Goal: Transaction & Acquisition: Purchase product/service

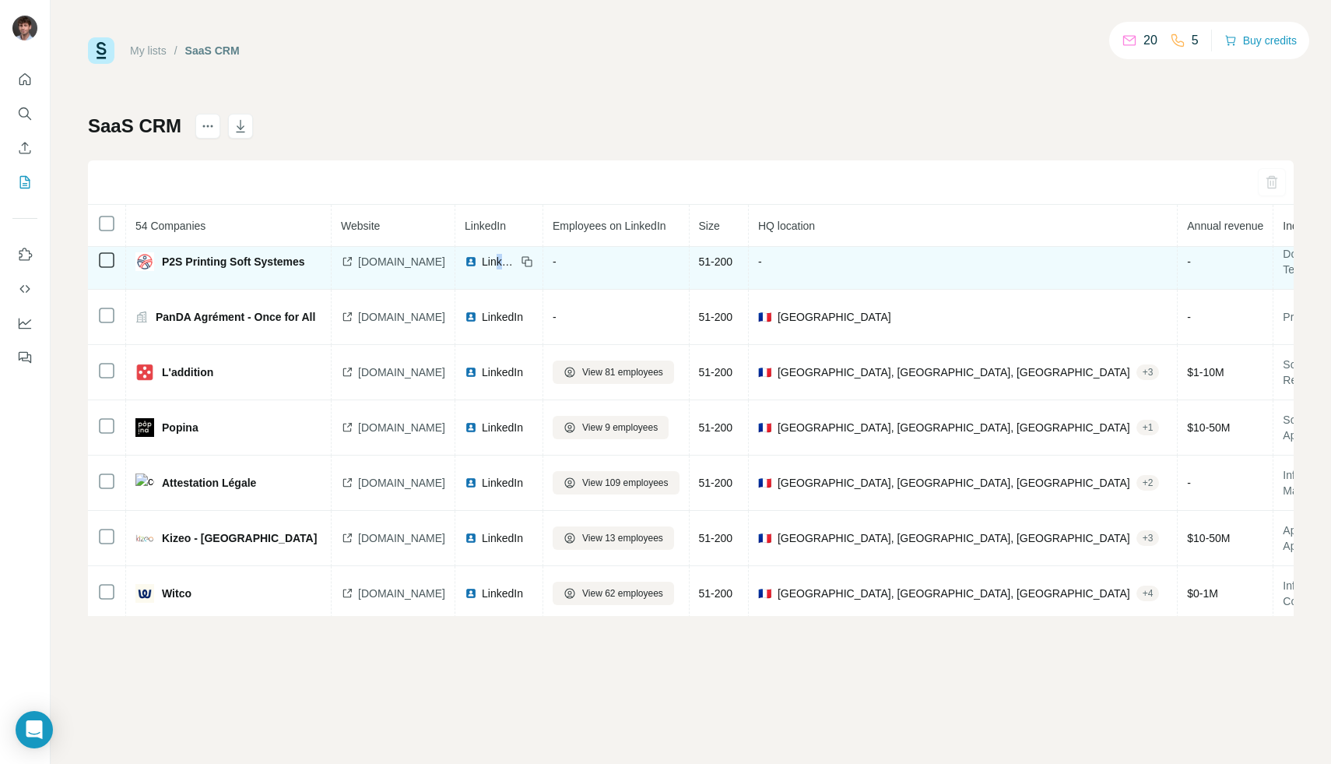
scroll to position [617, 0]
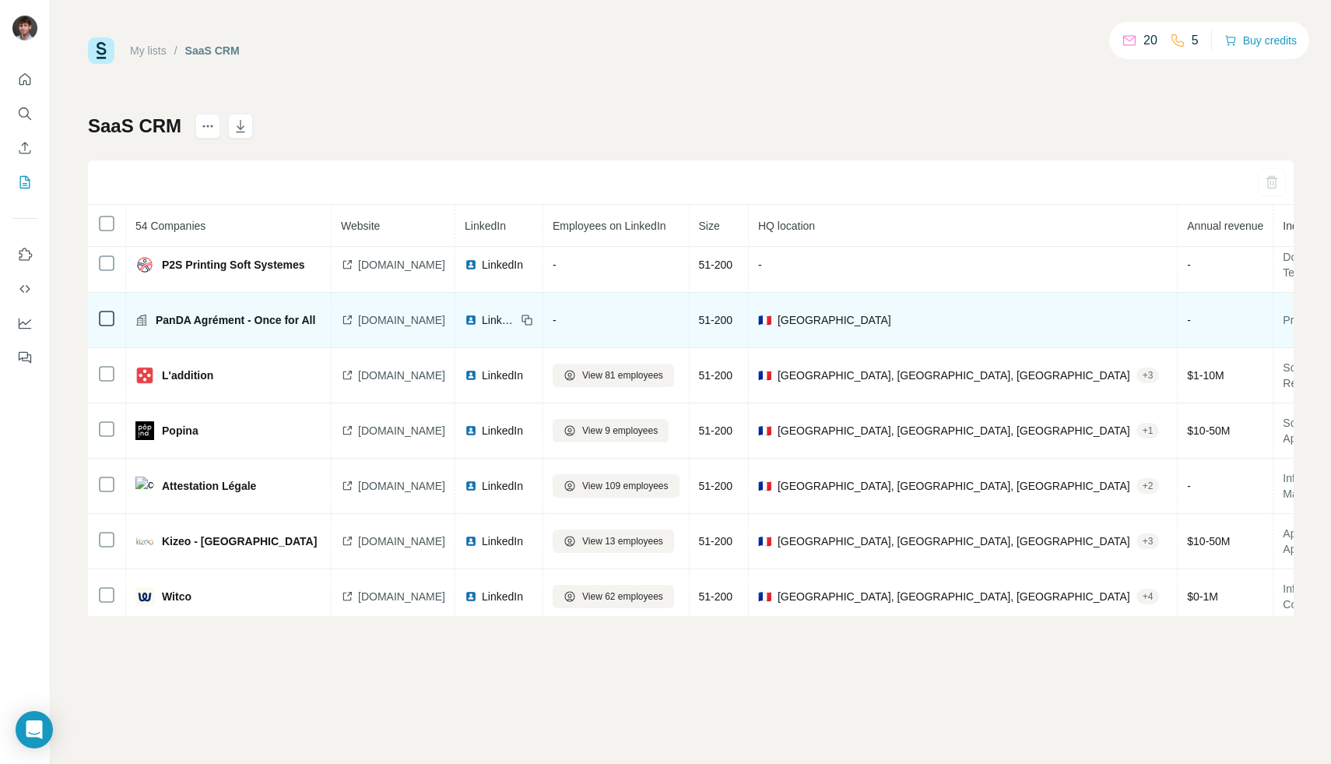
click at [516, 314] on span "LinkedIn" at bounding box center [499, 320] width 34 height 16
click at [370, 320] on span "[DOMAIN_NAME]" at bounding box center [401, 320] width 87 height 16
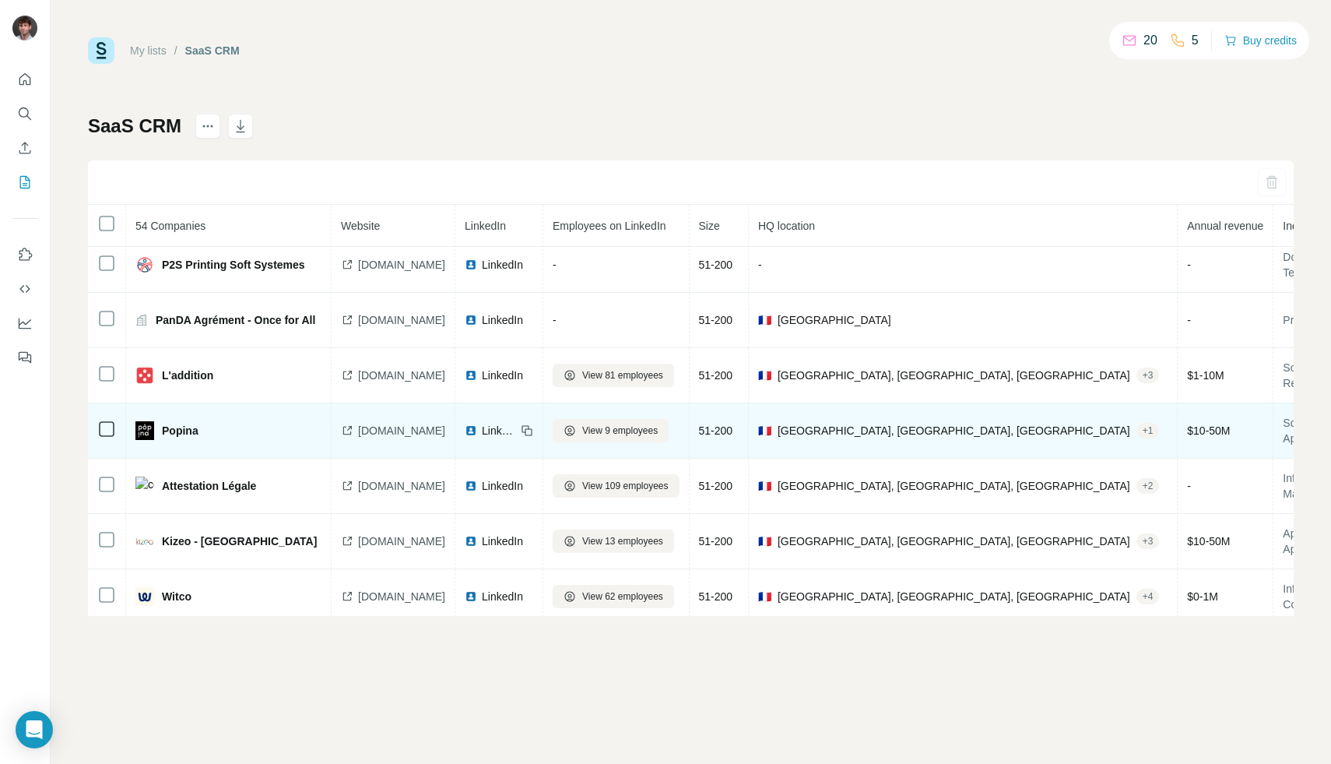
click at [508, 423] on div "LinkedIn" at bounding box center [490, 431] width 51 height 16
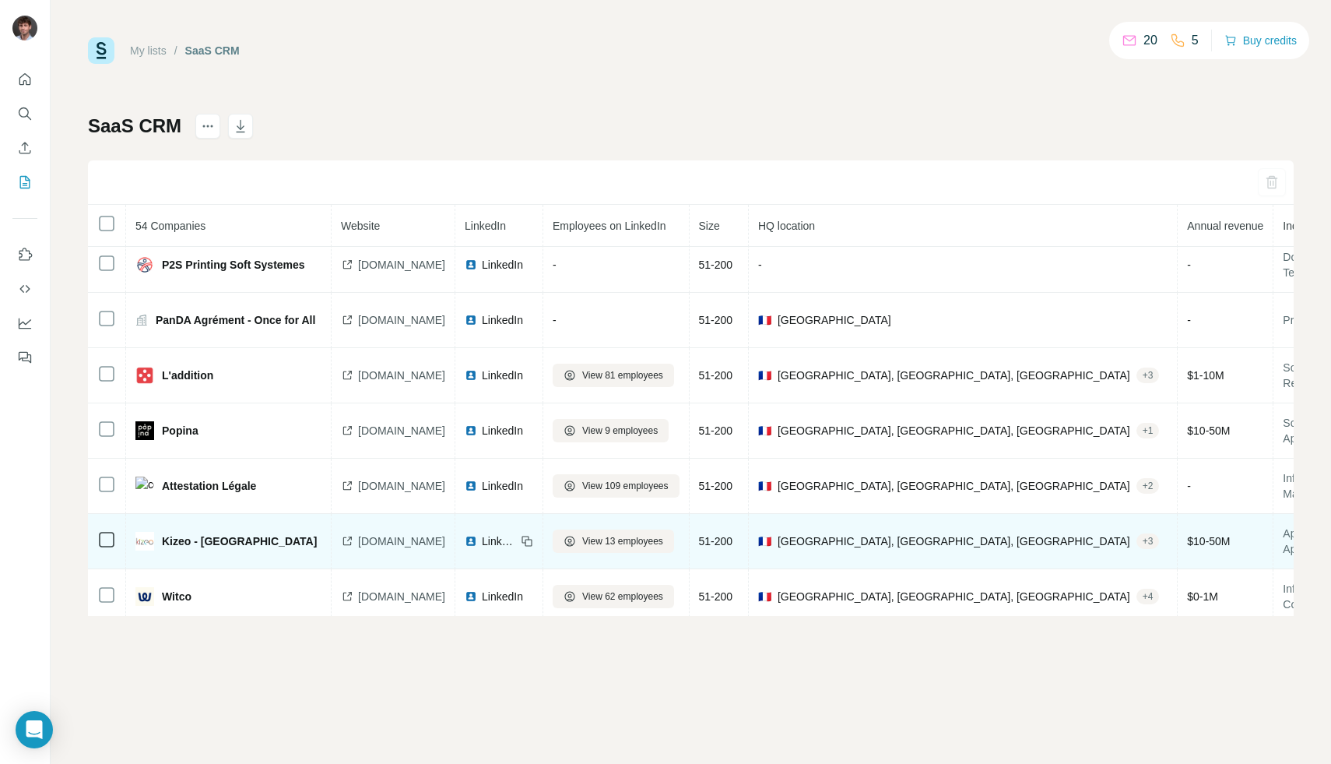
click at [477, 536] on img at bounding box center [471, 541] width 12 height 12
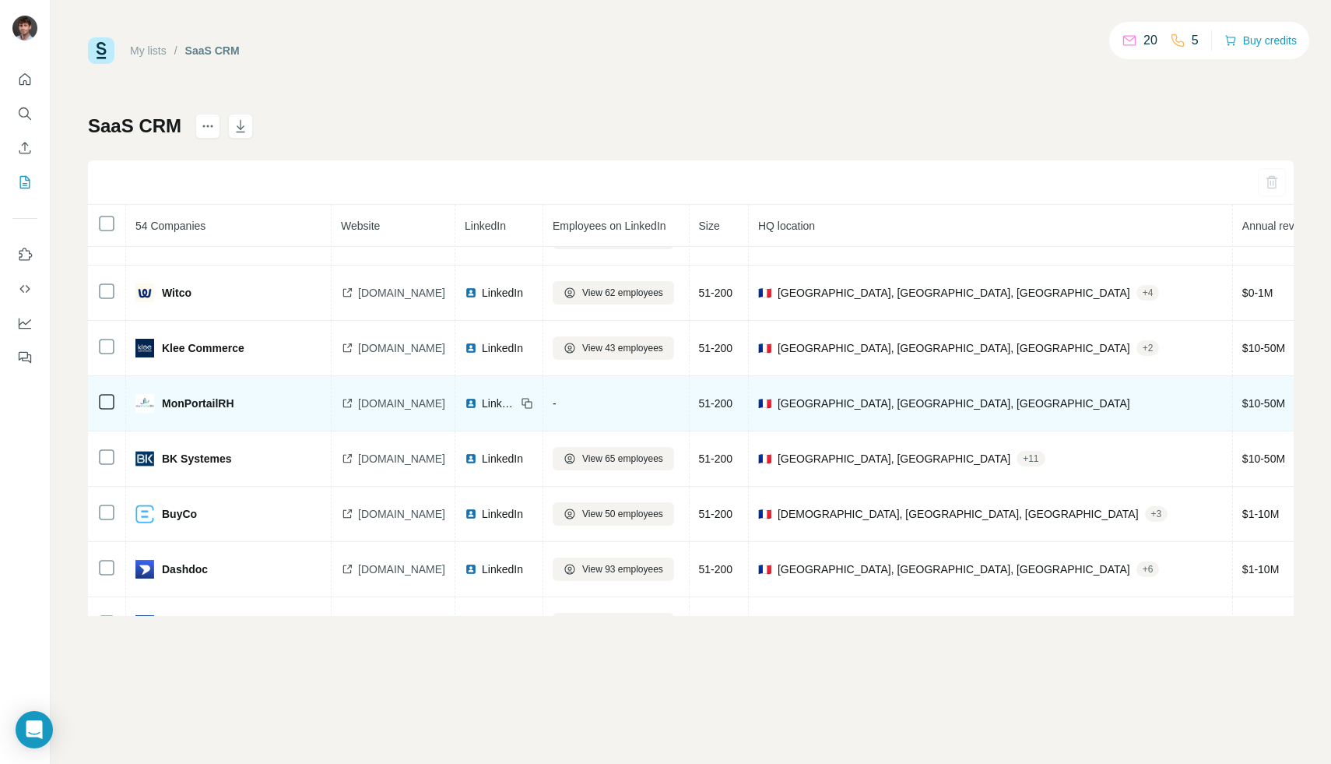
scroll to position [929, 0]
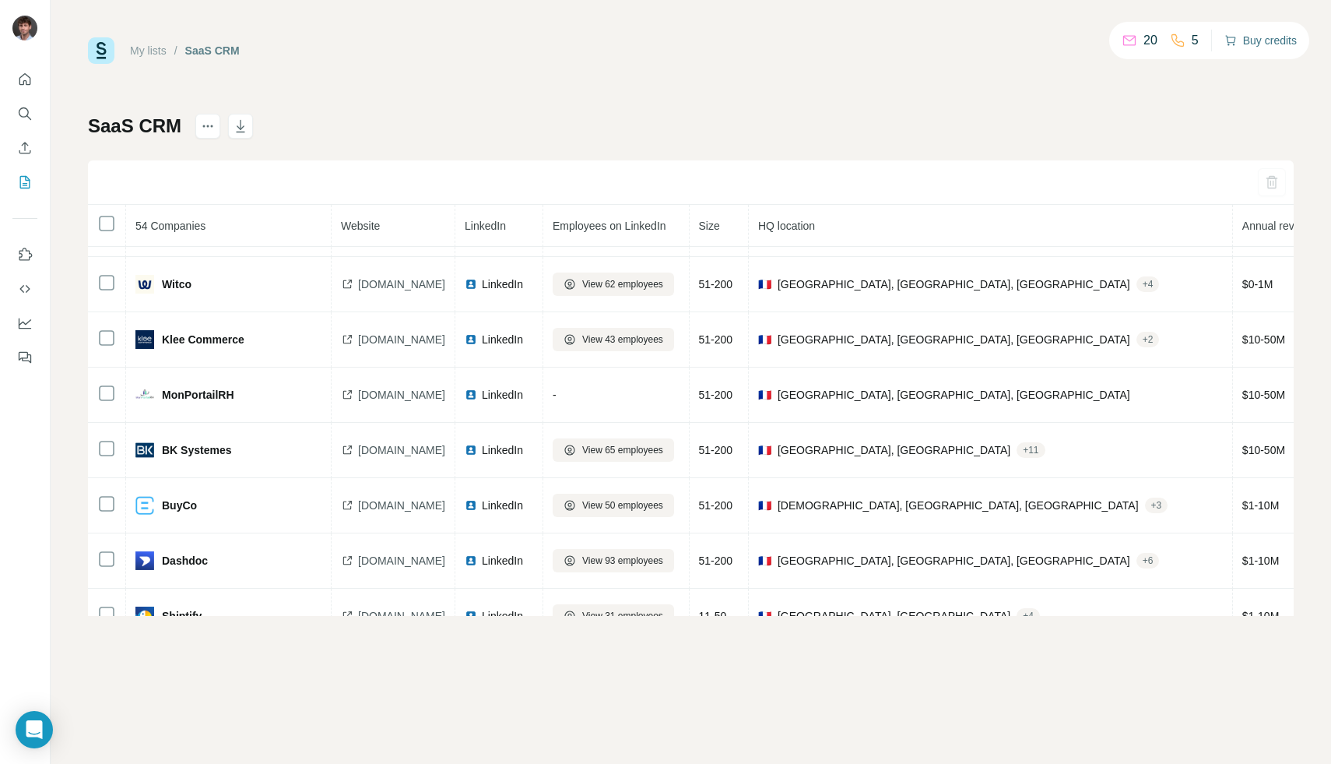
click at [1256, 41] on button "Buy credits" at bounding box center [1260, 41] width 72 height 22
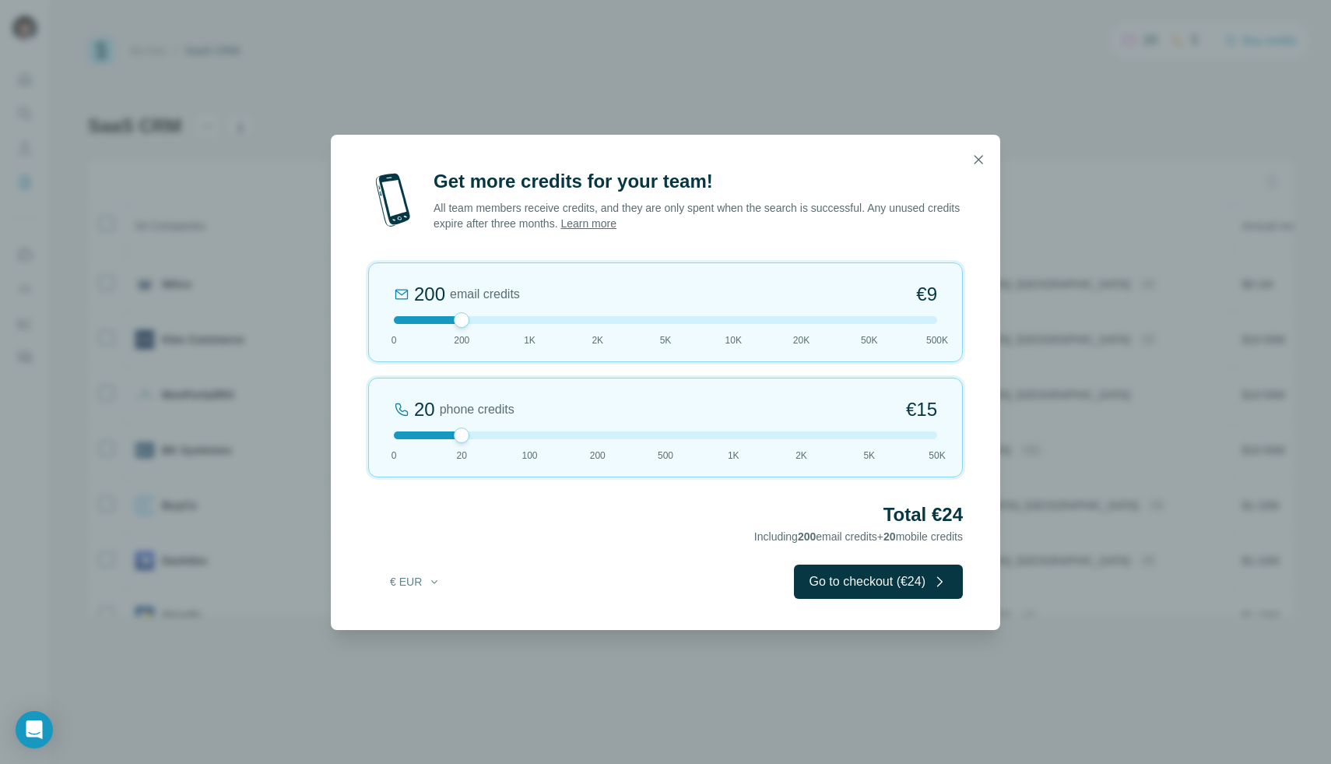
drag, startPoint x: 803, startPoint y: 432, endPoint x: 928, endPoint y: 443, distance: 125.0
click at [940, 445] on div "20 phone credits €[PHONE_NUMBER] 1K 2K 5K 50K" at bounding box center [665, 428] width 595 height 100
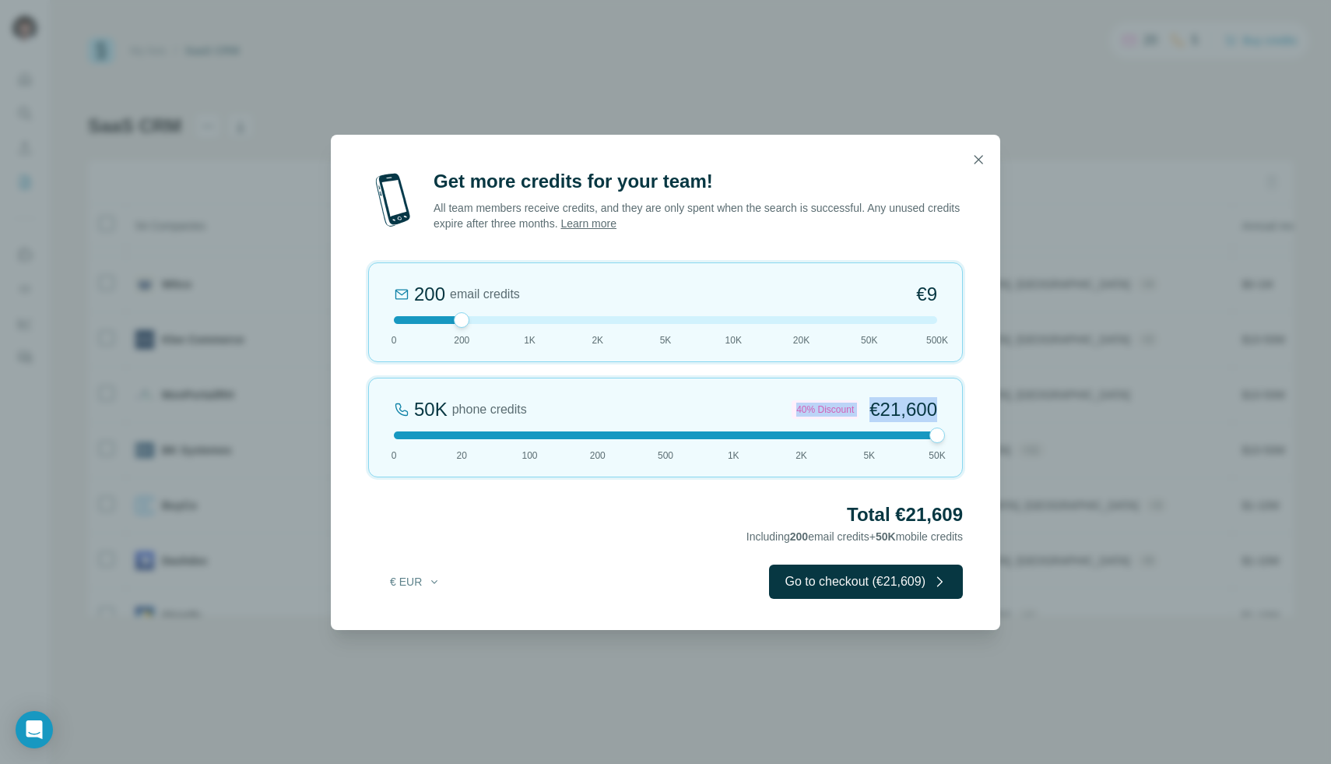
drag, startPoint x: 918, startPoint y: 441, endPoint x: 715, endPoint y: 420, distance: 204.3
click at [761, 410] on div "50K phone credits 40% Discount €21,600 0 20 100 200 500 1K 2K 5K 50K" at bounding box center [665, 428] width 595 height 100
click at [465, 434] on div at bounding box center [665, 435] width 543 height 8
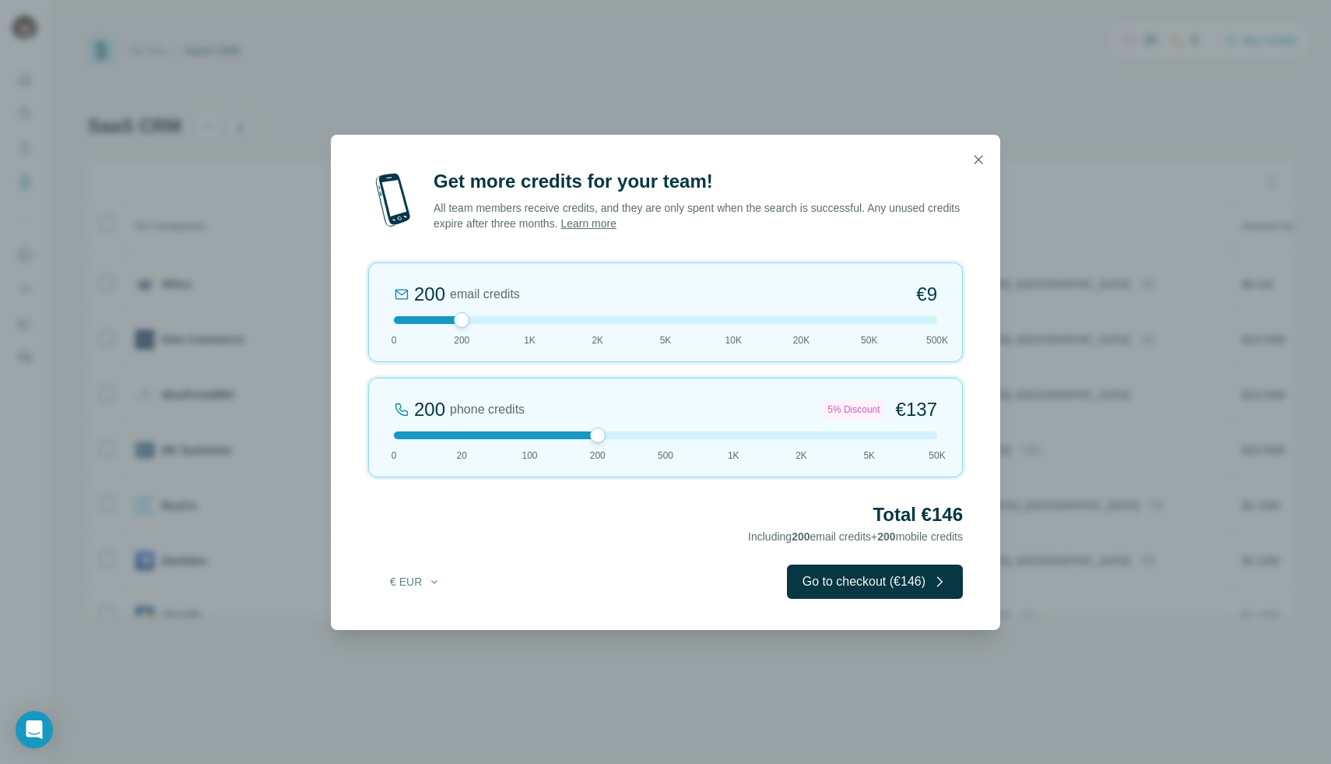
drag, startPoint x: 463, startPoint y: 435, endPoint x: 624, endPoint y: 443, distance: 160.5
click at [606, 442] on div "200 phone credits 5% Discount €137 0 20 100 200 500 1K 2K 5K 50K" at bounding box center [665, 428] width 595 height 100
click at [641, 441] on div "200 phone credits 5% Discount €137 0 20 100 200 500 1K 2K 5K 50K" at bounding box center [665, 428] width 595 height 100
click at [606, 440] on div "500 phone credits 7% Discount €333 0 20 100 200 500 1K 2K 5K 50K" at bounding box center [665, 428] width 595 height 100
click at [604, 440] on div "200 phone credits 5% Discount €137 0 20 100 200 500 1K 2K 5K 50K" at bounding box center [665, 428] width 595 height 100
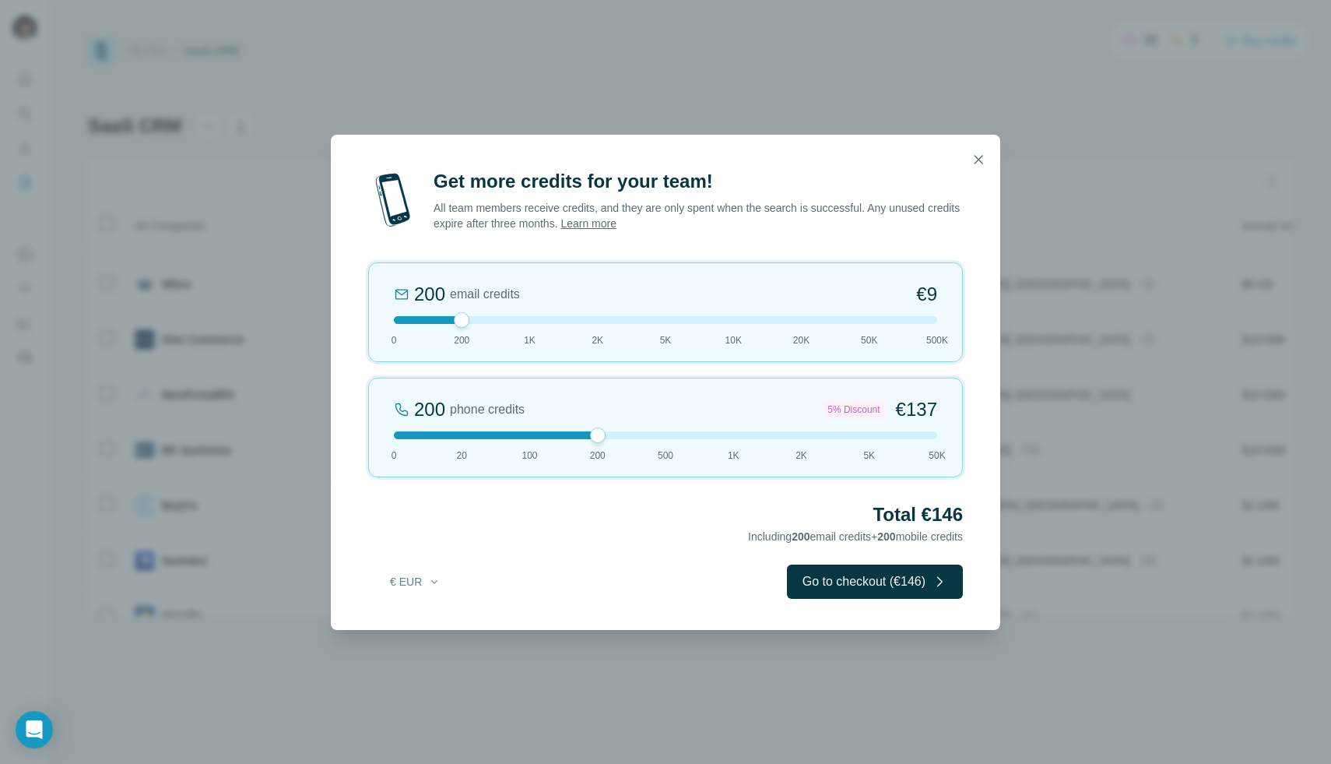
click at [970, 167] on button "button" at bounding box center [978, 159] width 31 height 31
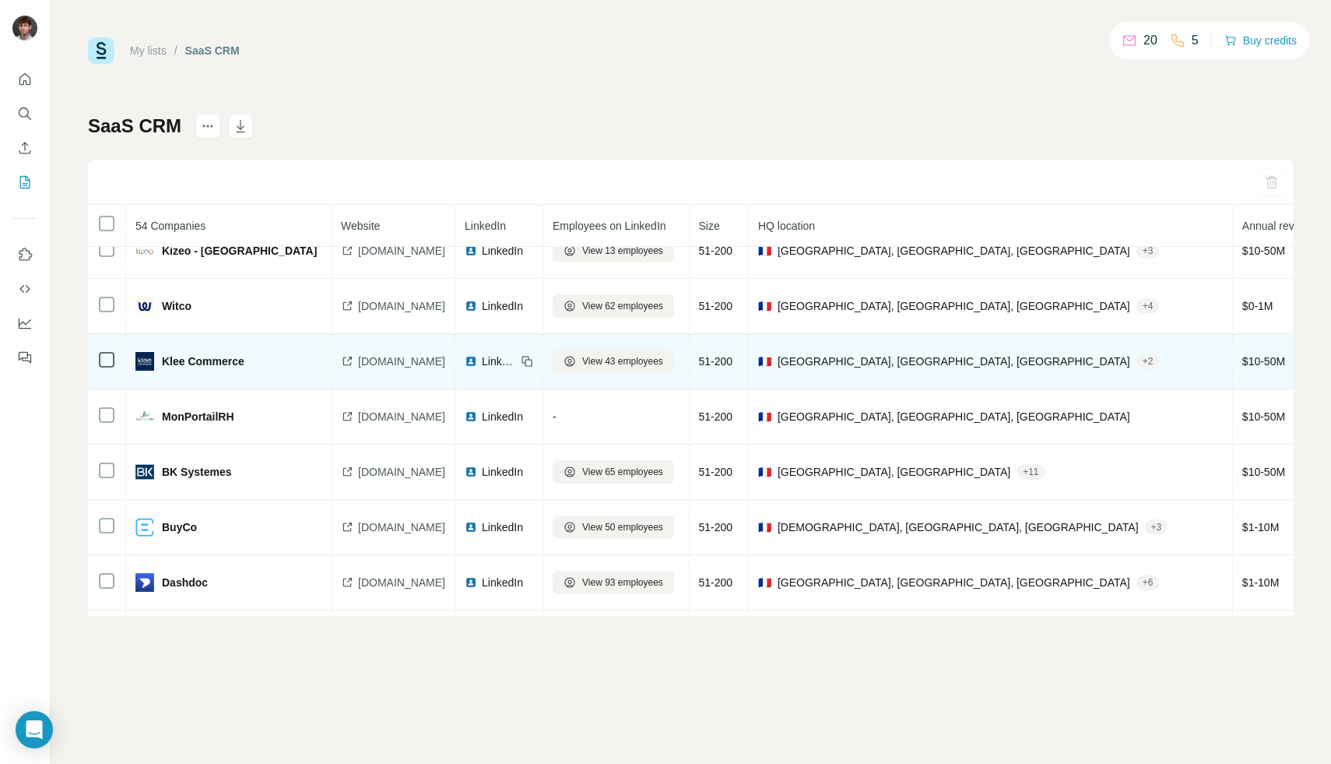
scroll to position [952, 0]
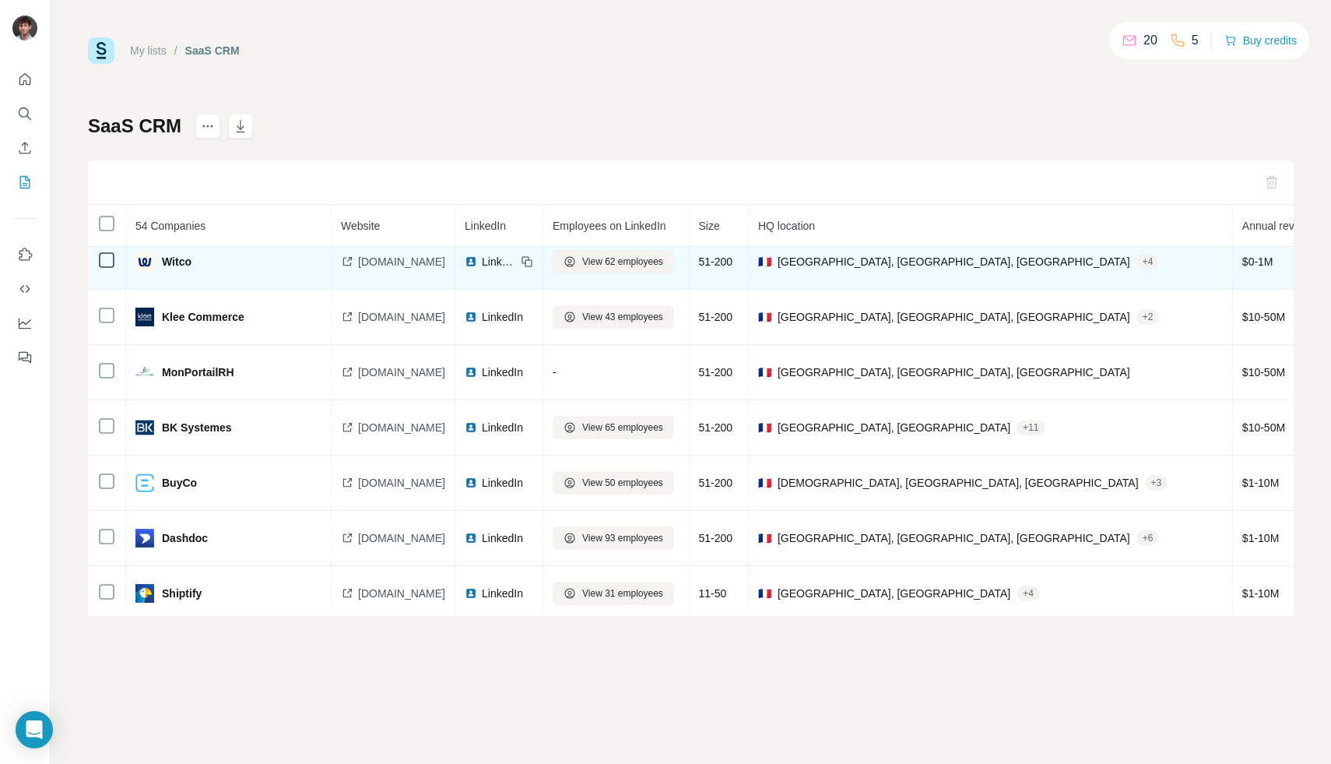
click at [511, 255] on div "LinkedIn" at bounding box center [490, 262] width 51 height 16
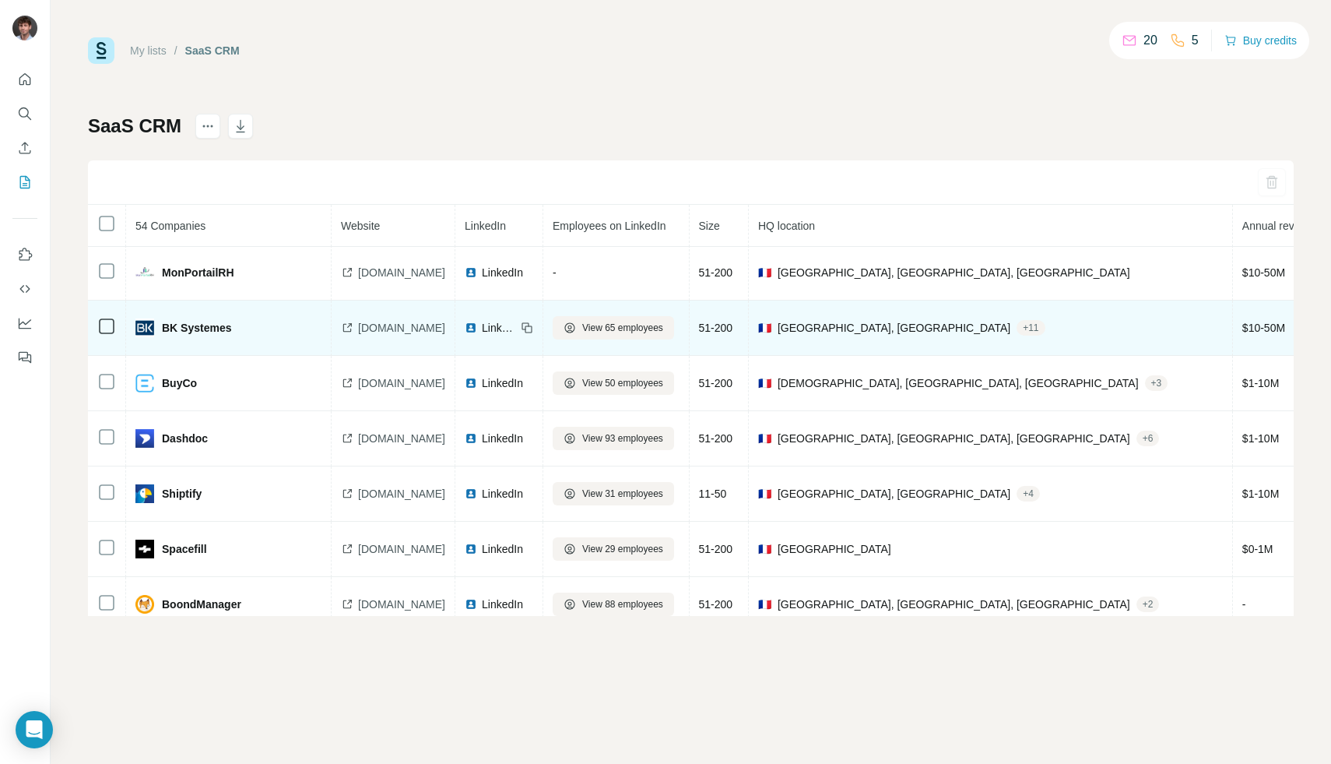
scroll to position [1051, 0]
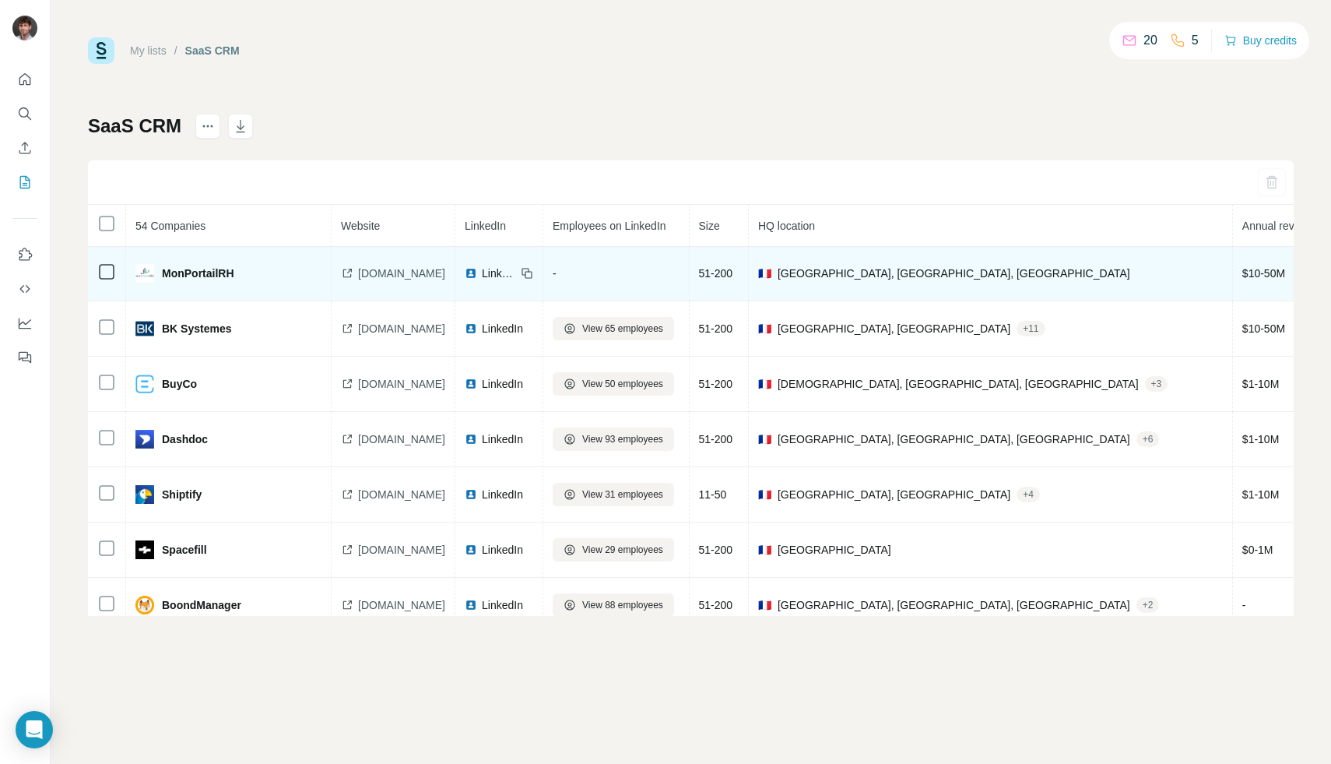
click at [514, 265] on td "LinkedIn" at bounding box center [499, 273] width 88 height 55
click at [511, 267] on div "LinkedIn" at bounding box center [490, 273] width 51 height 16
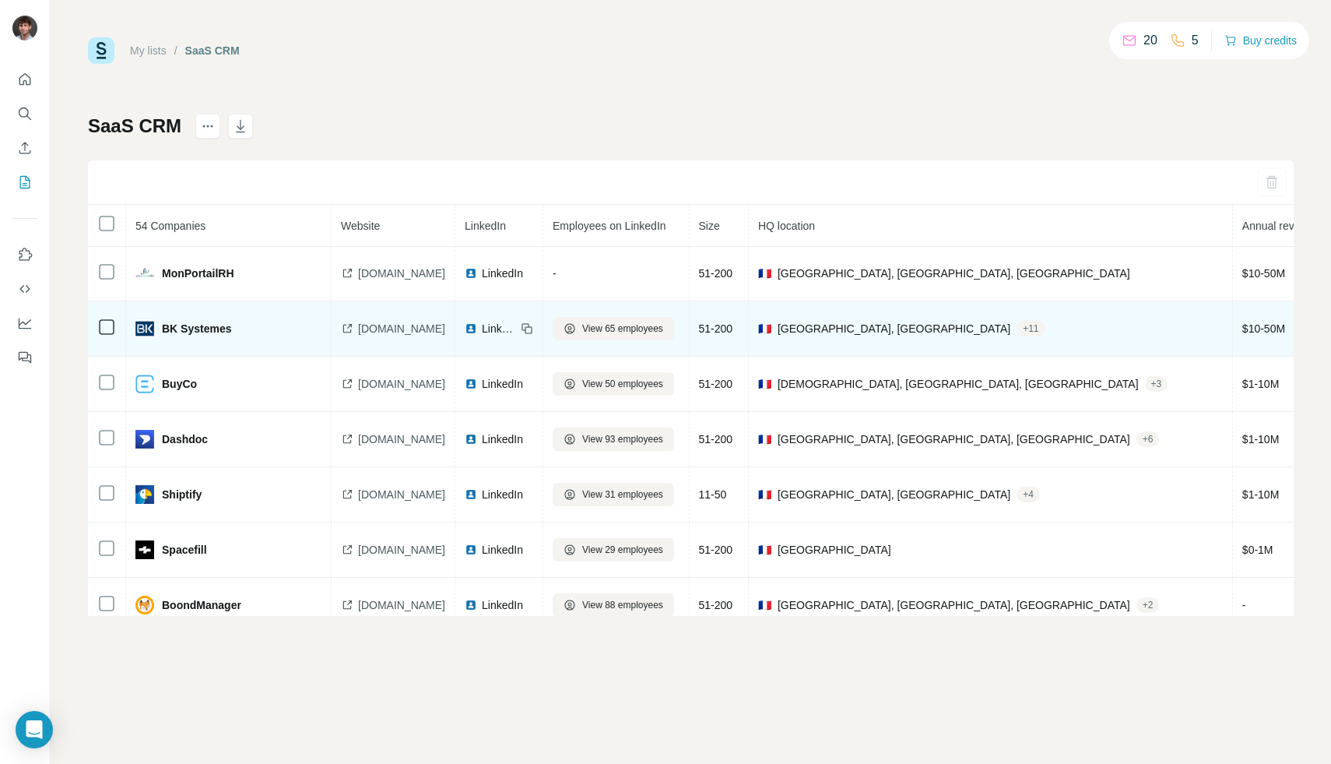
click at [515, 325] on span "LinkedIn" at bounding box center [499, 329] width 34 height 16
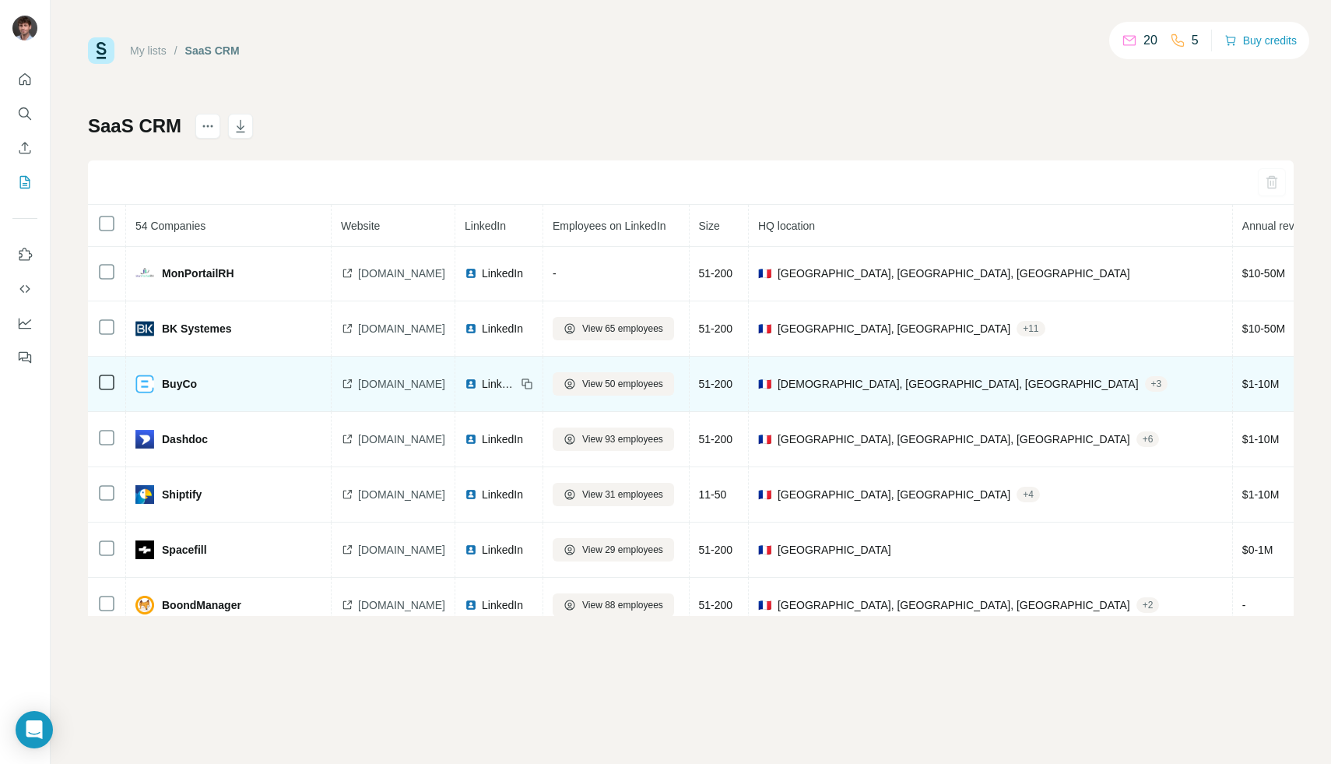
click at [516, 385] on span "LinkedIn" at bounding box center [499, 384] width 34 height 16
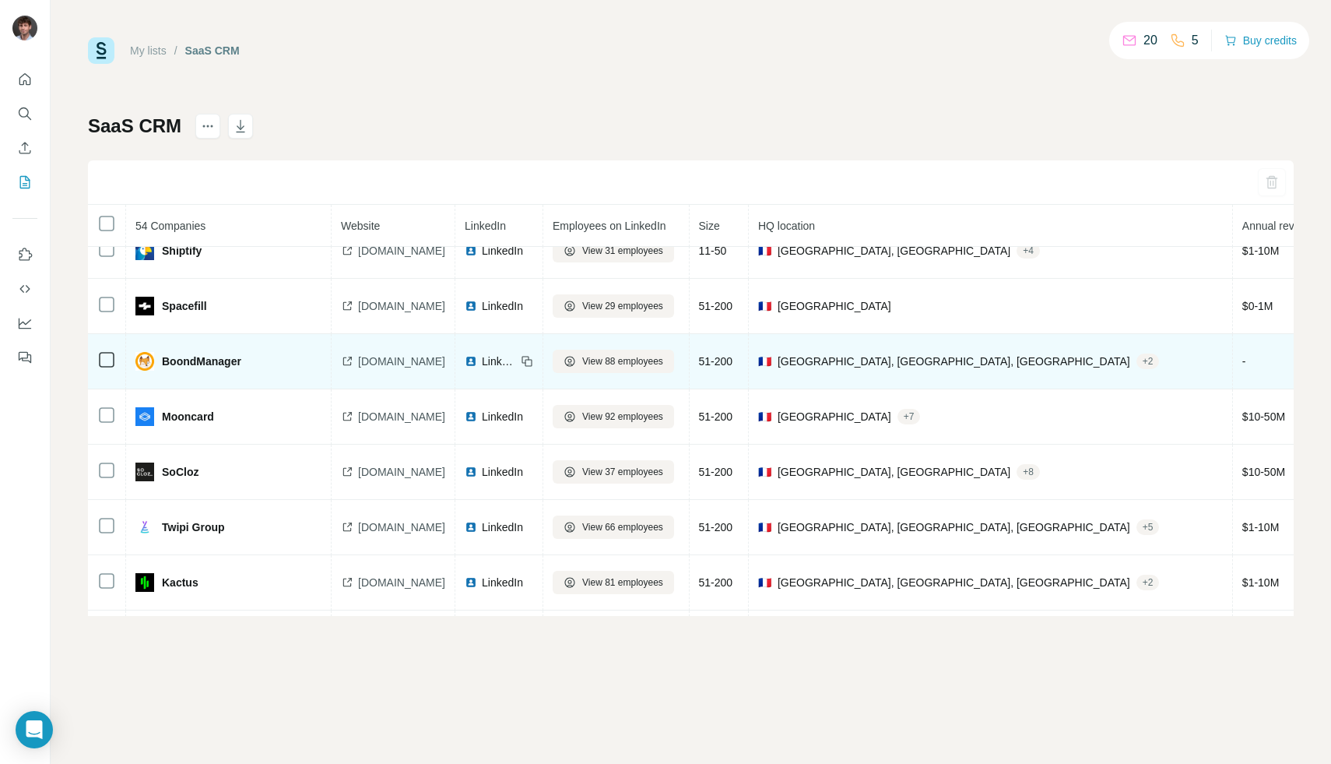
scroll to position [1304, 0]
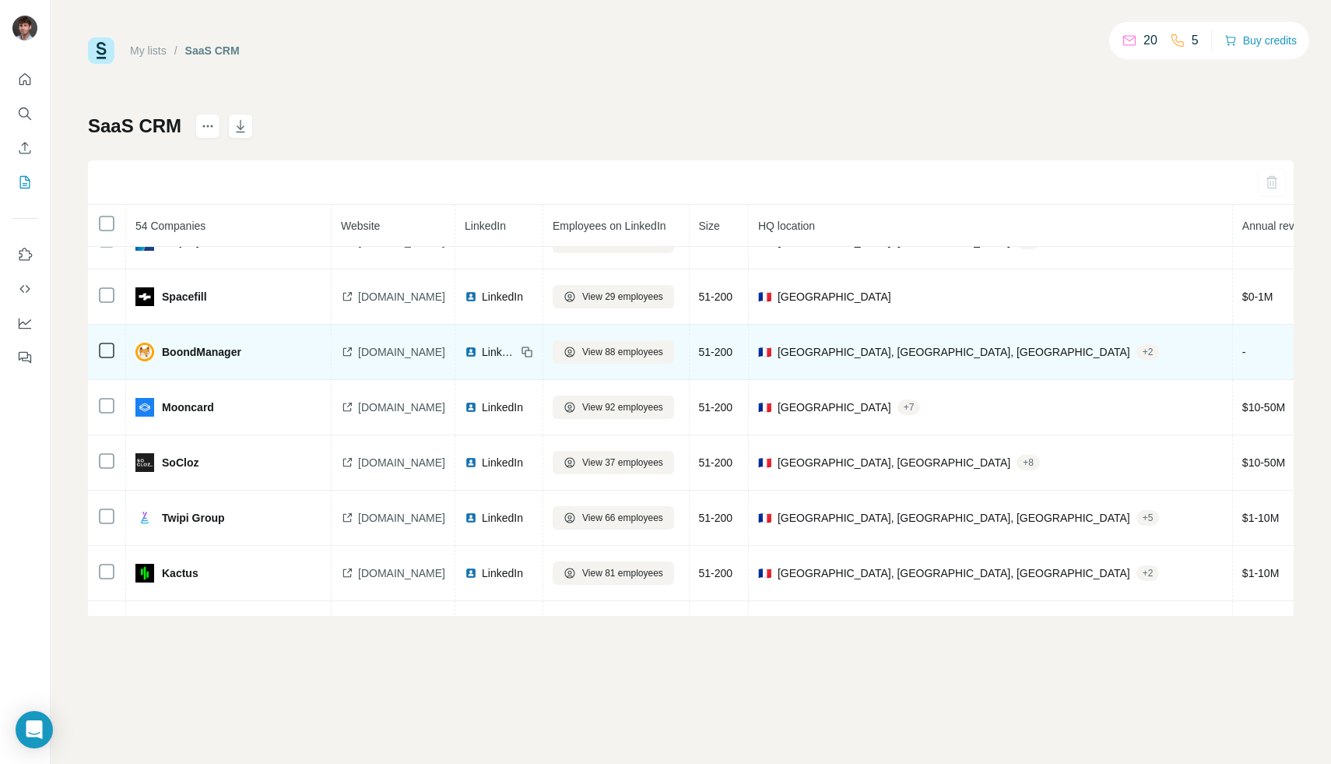
click at [516, 350] on span "LinkedIn" at bounding box center [499, 352] width 34 height 16
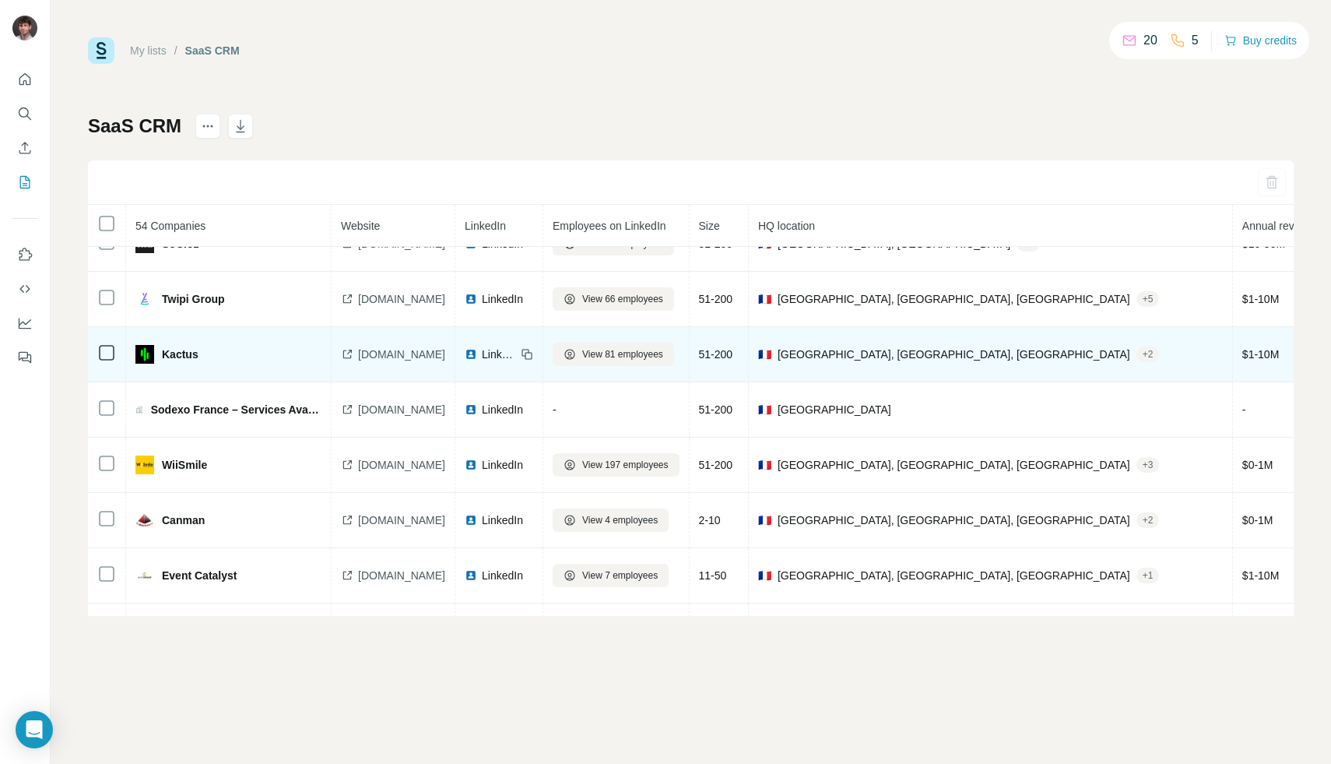
scroll to position [1481, 0]
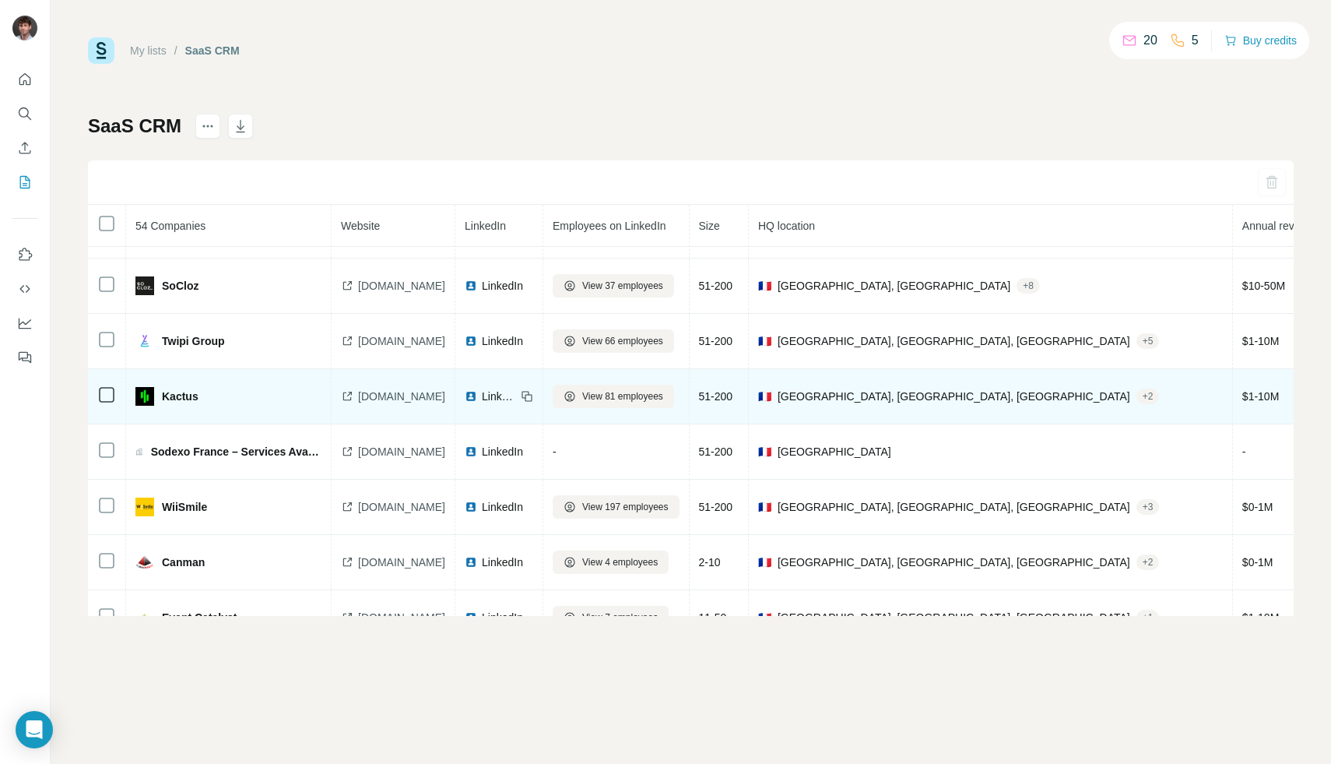
click at [397, 389] on span "[DOMAIN_NAME]" at bounding box center [401, 396] width 87 height 16
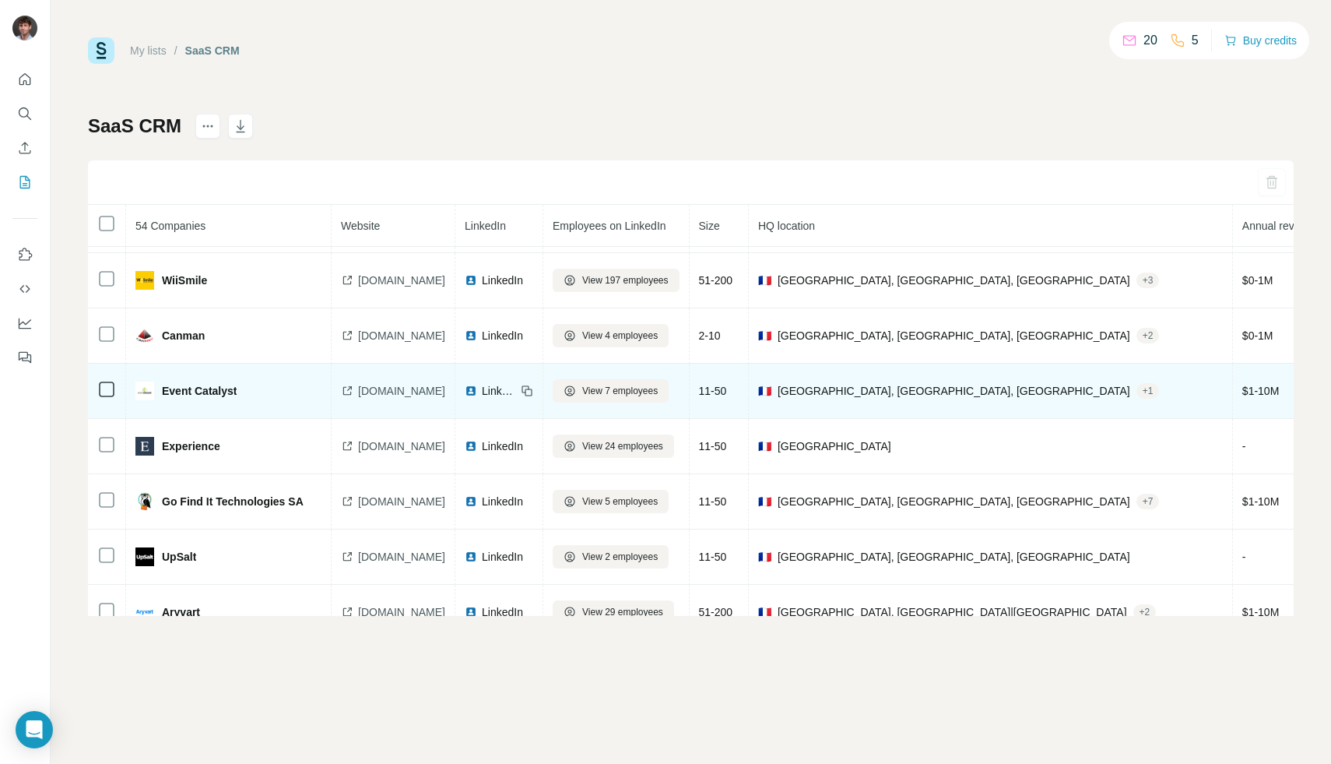
scroll to position [1720, 0]
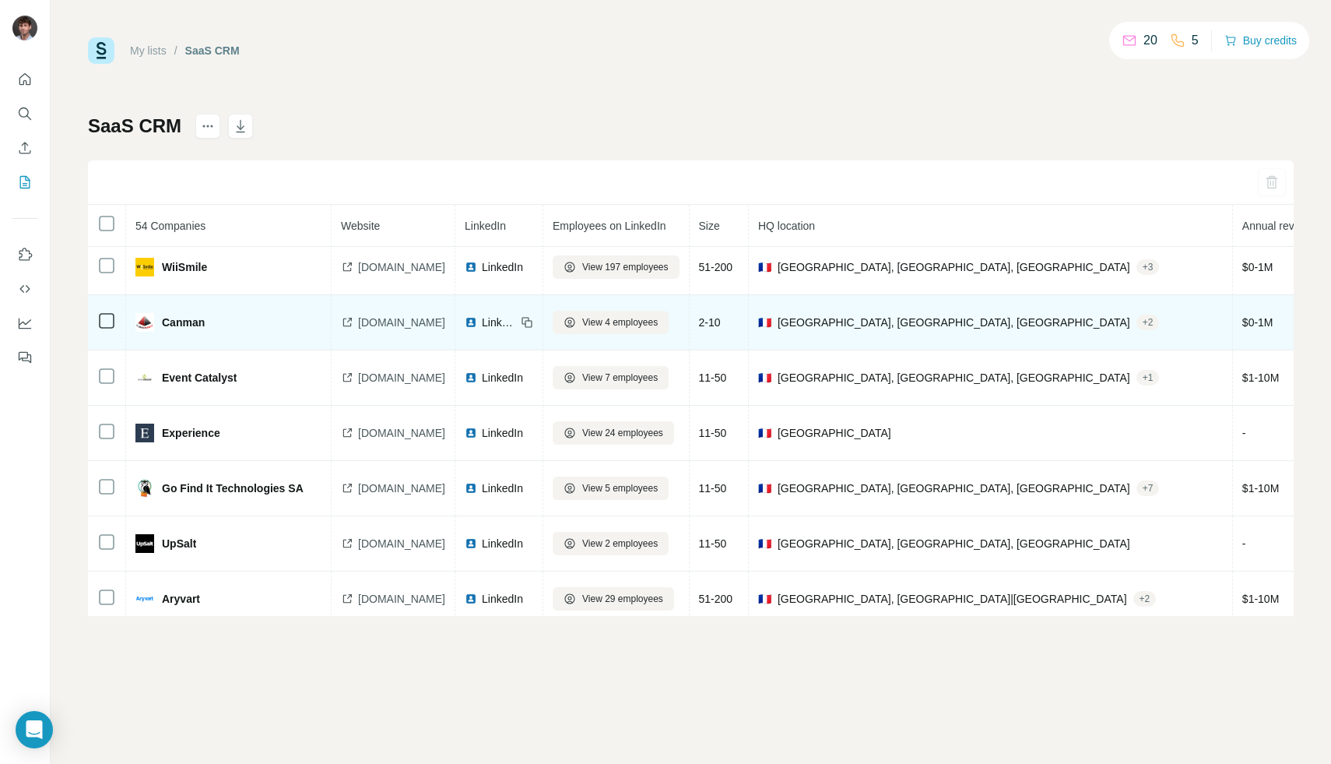
click at [516, 318] on span "LinkedIn" at bounding box center [499, 322] width 34 height 16
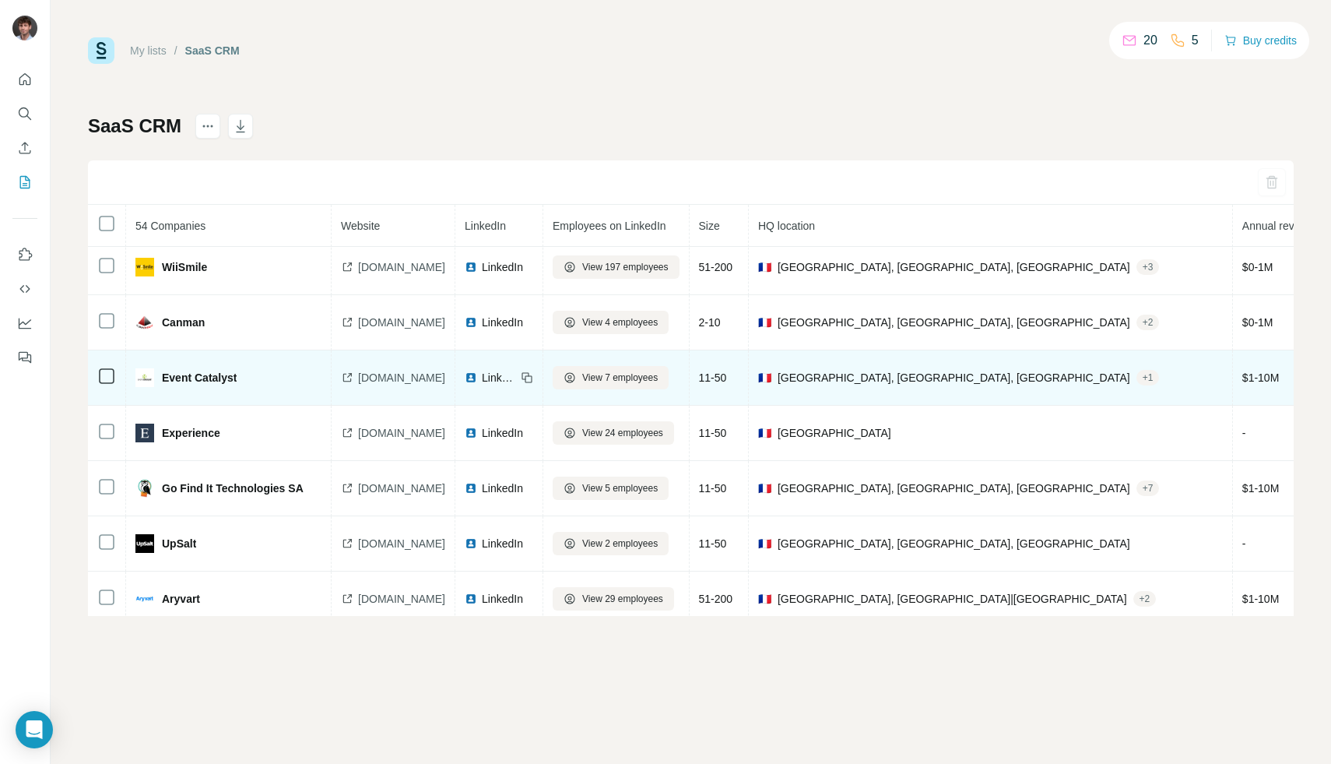
click at [516, 378] on span "LinkedIn" at bounding box center [499, 378] width 34 height 16
click at [511, 378] on div "LinkedIn" at bounding box center [490, 378] width 51 height 16
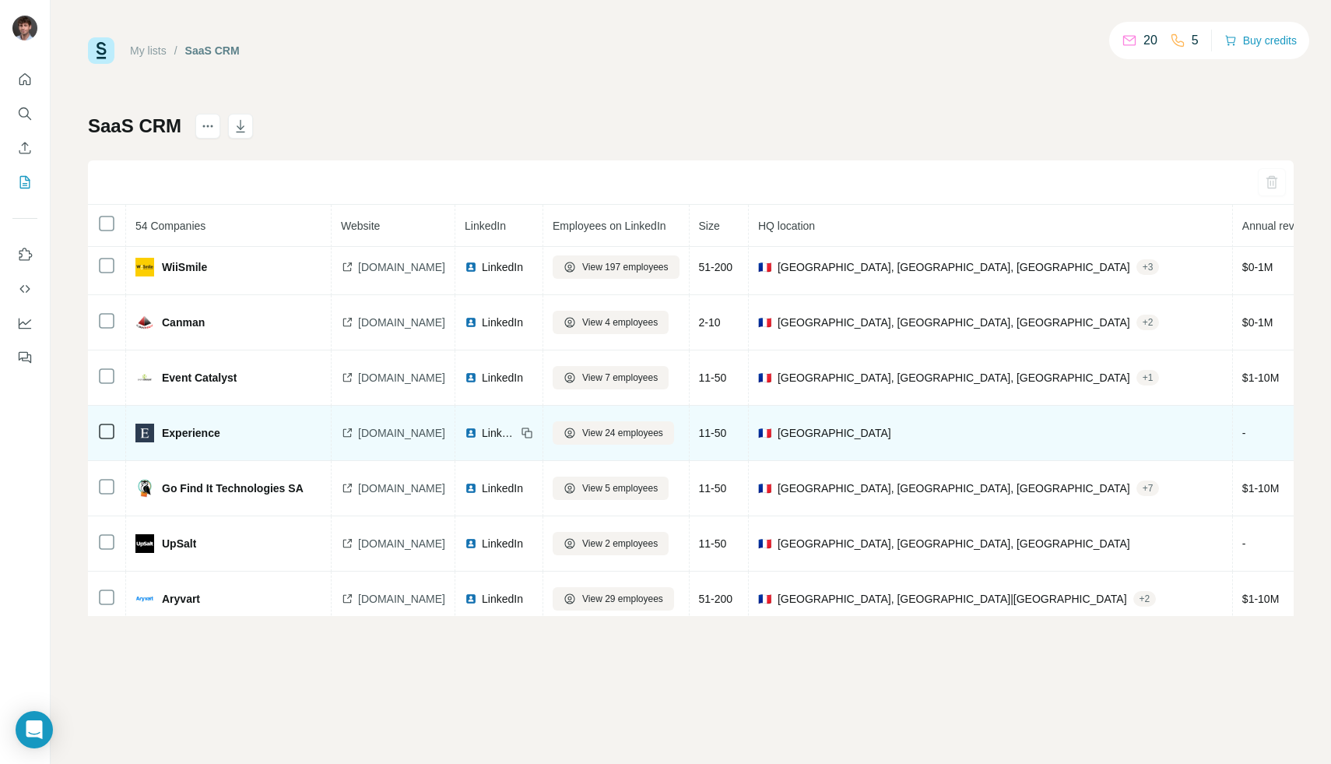
click at [516, 437] on span "LinkedIn" at bounding box center [499, 433] width 34 height 16
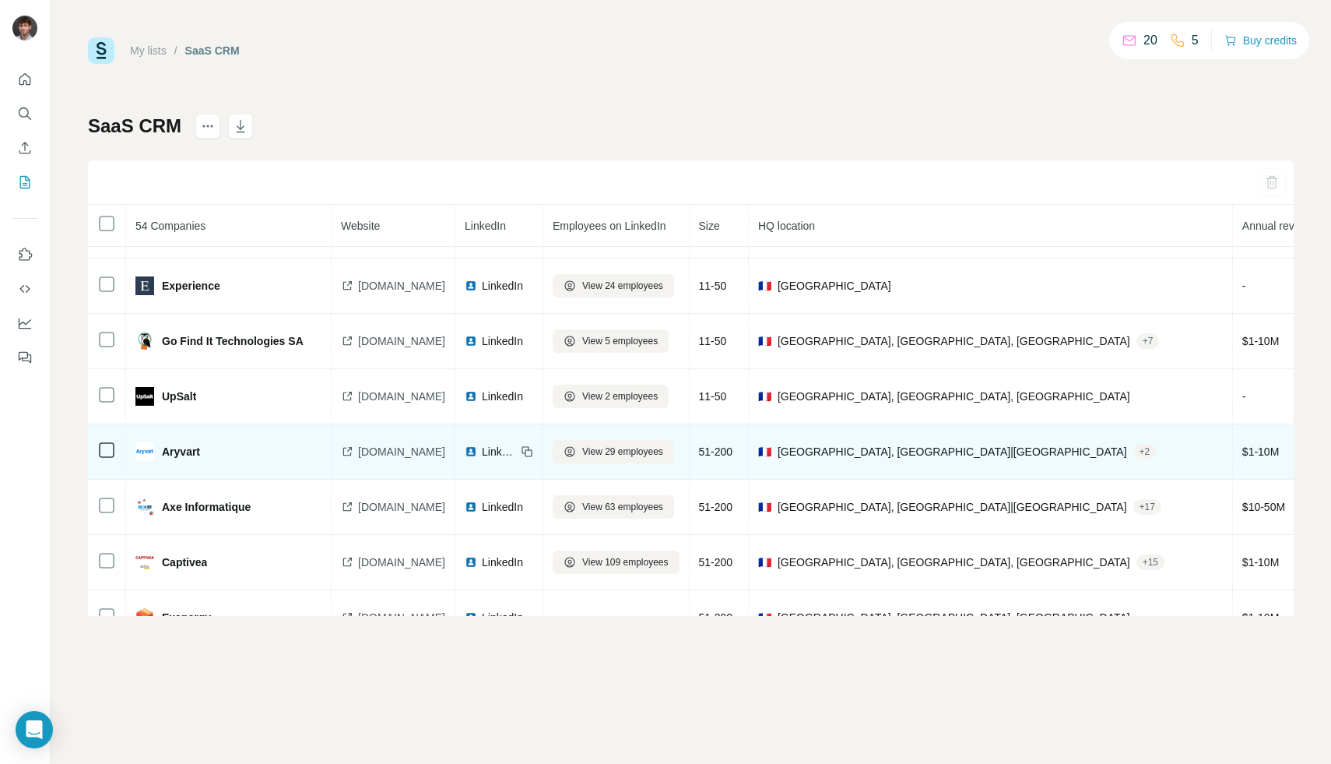
scroll to position [1880, 0]
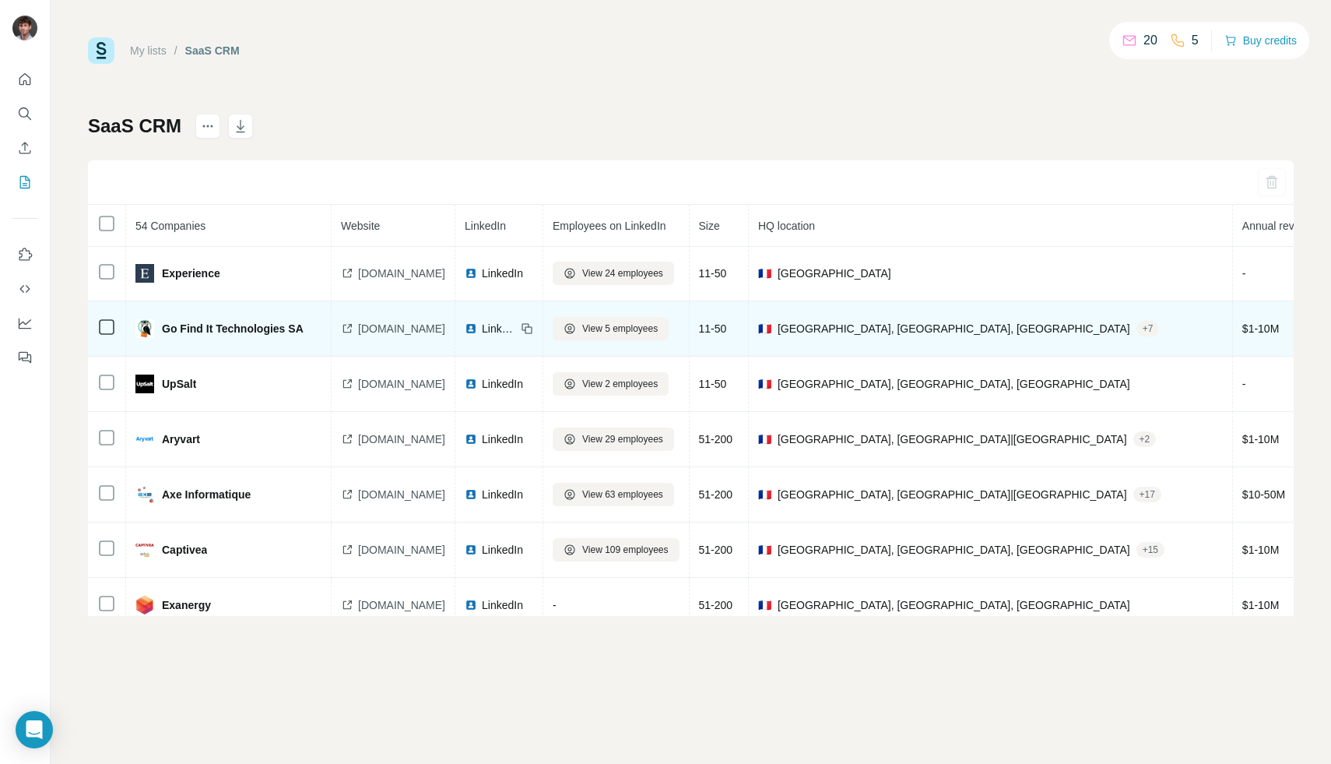
click at [525, 319] on td "LinkedIn" at bounding box center [499, 328] width 88 height 55
click at [516, 327] on span "LinkedIn" at bounding box center [499, 329] width 34 height 16
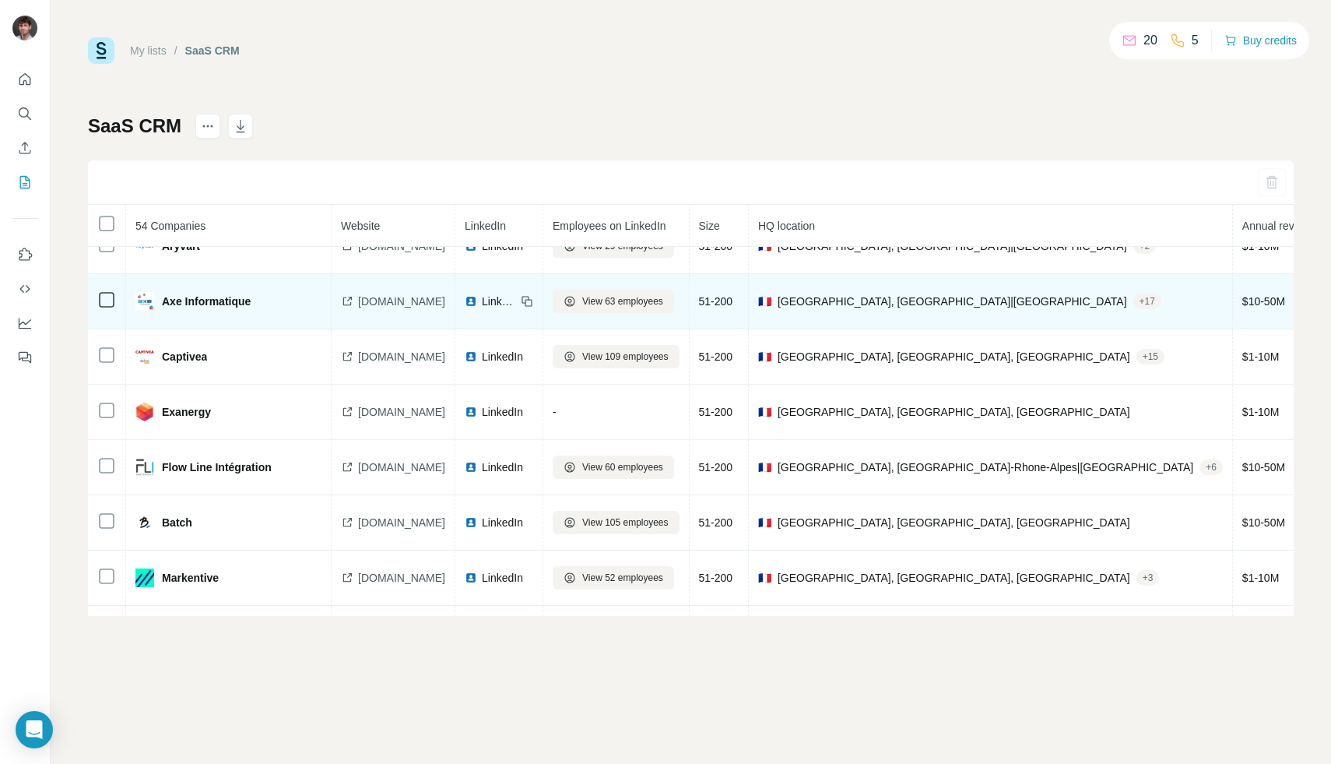
scroll to position [2064, 0]
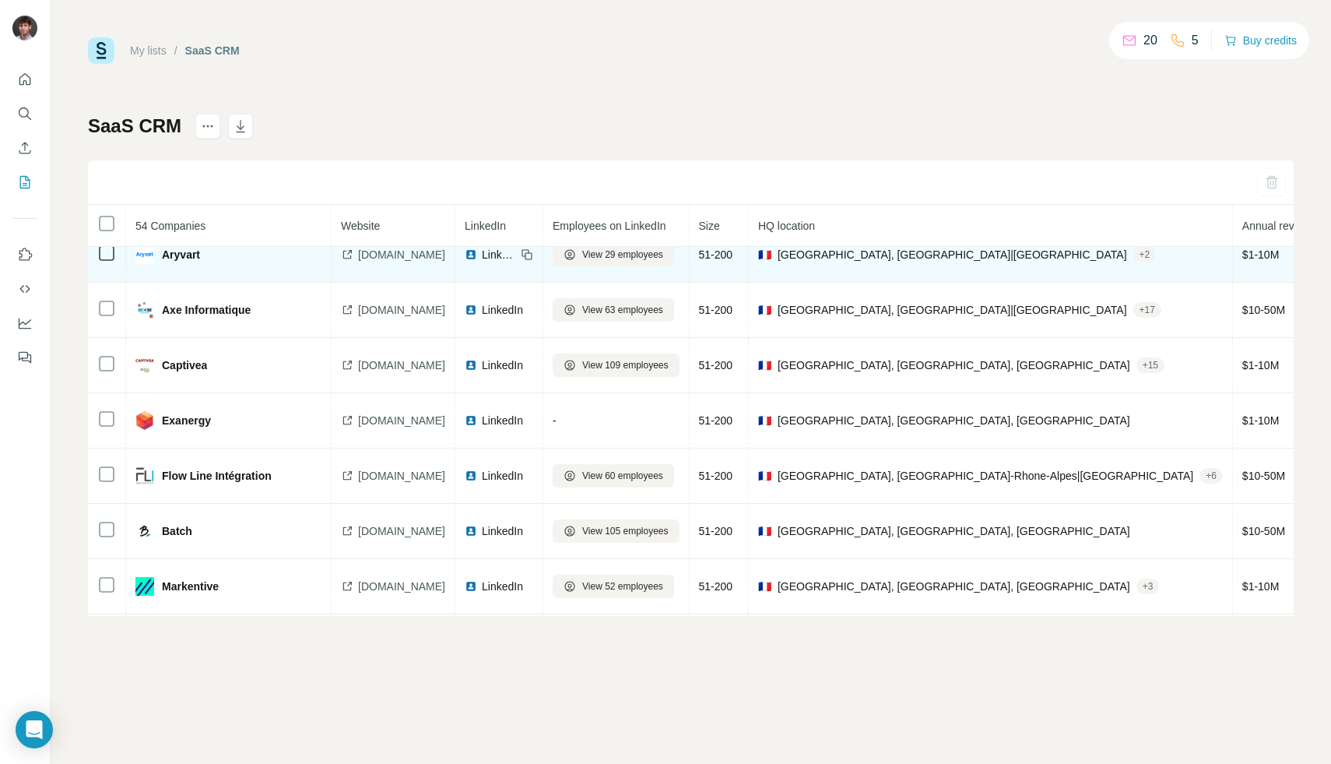
click at [516, 252] on span "LinkedIn" at bounding box center [499, 255] width 34 height 16
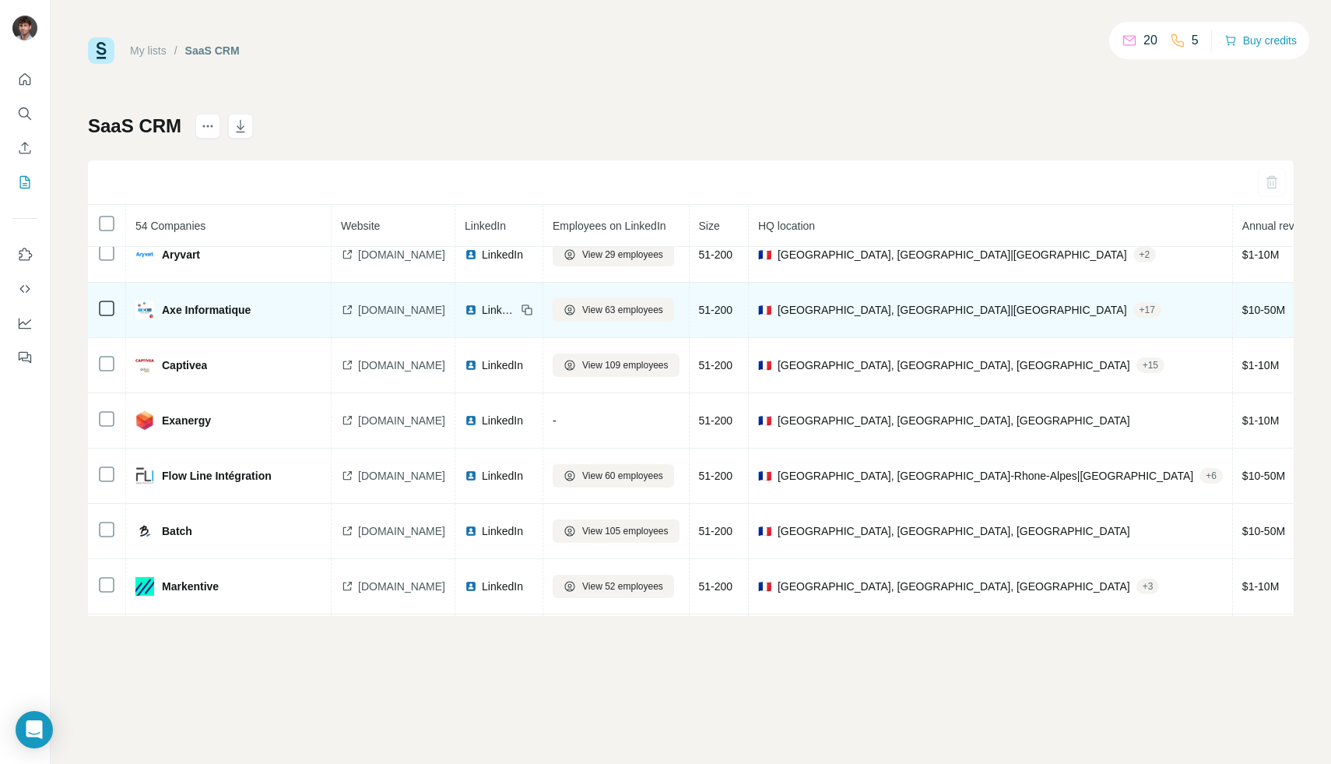
click at [516, 311] on span "LinkedIn" at bounding box center [499, 310] width 34 height 16
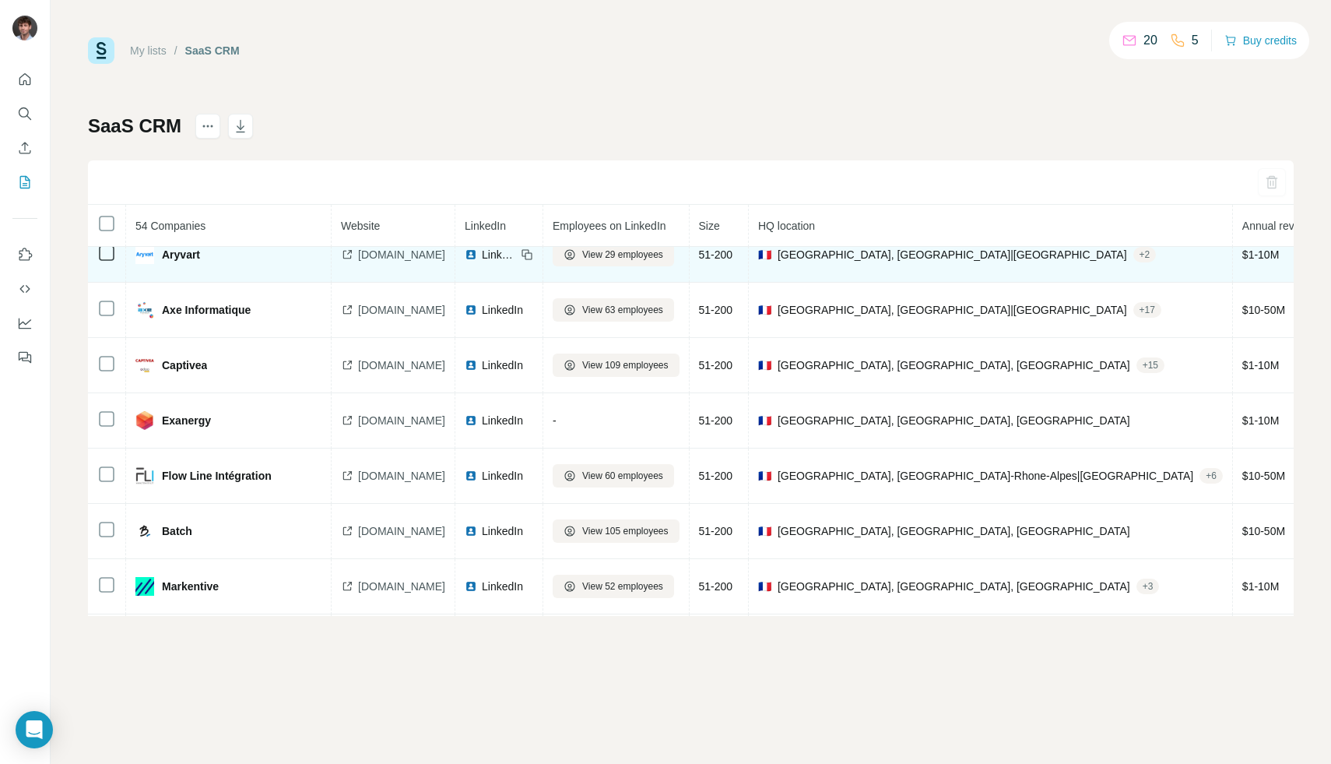
click at [516, 255] on span "LinkedIn" at bounding box center [499, 255] width 34 height 16
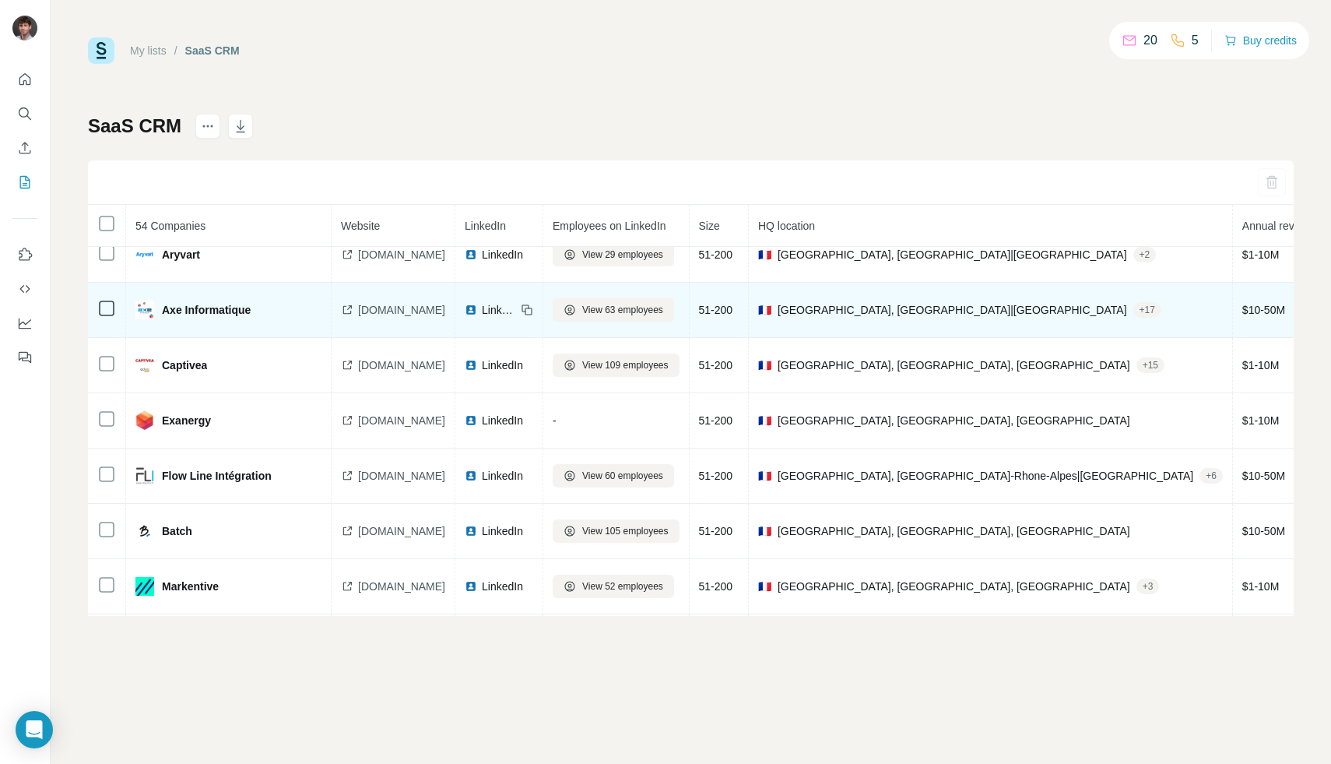
click at [516, 311] on span "LinkedIn" at bounding box center [499, 310] width 34 height 16
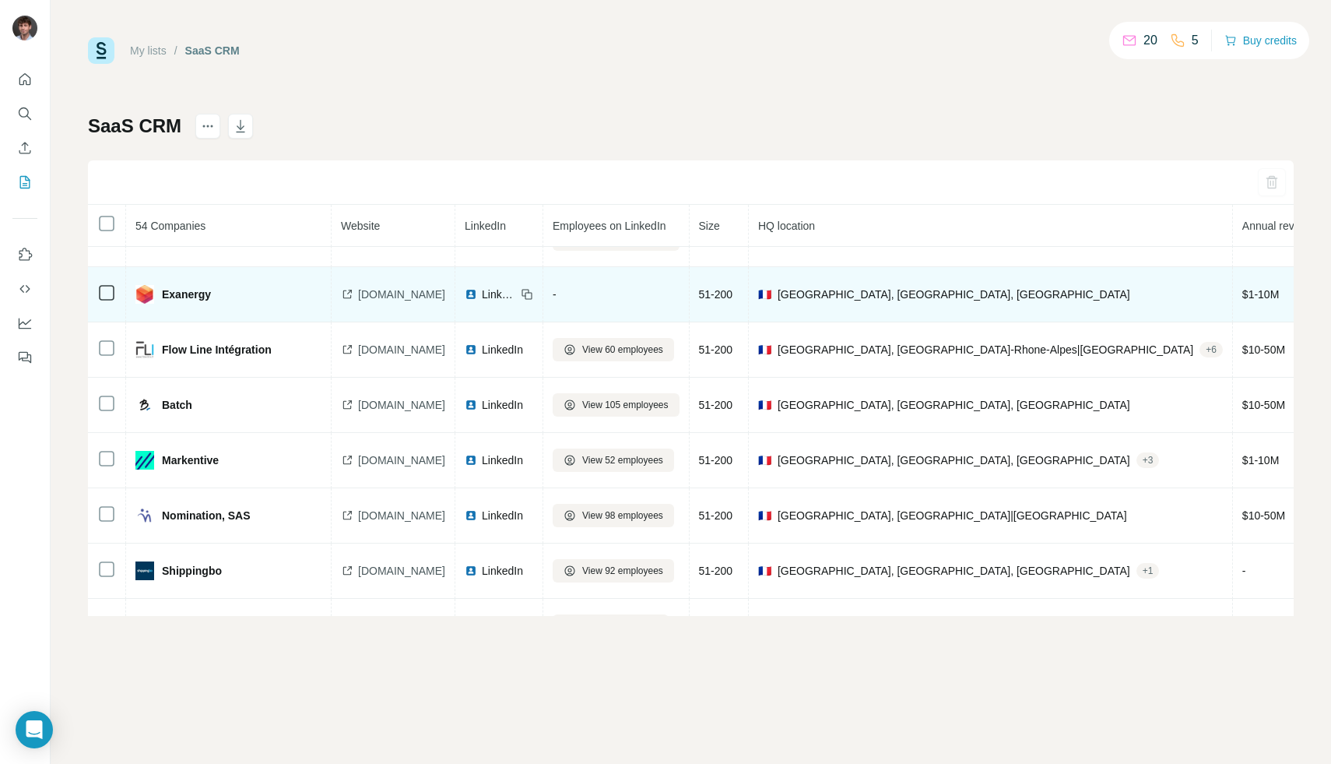
scroll to position [2290, 0]
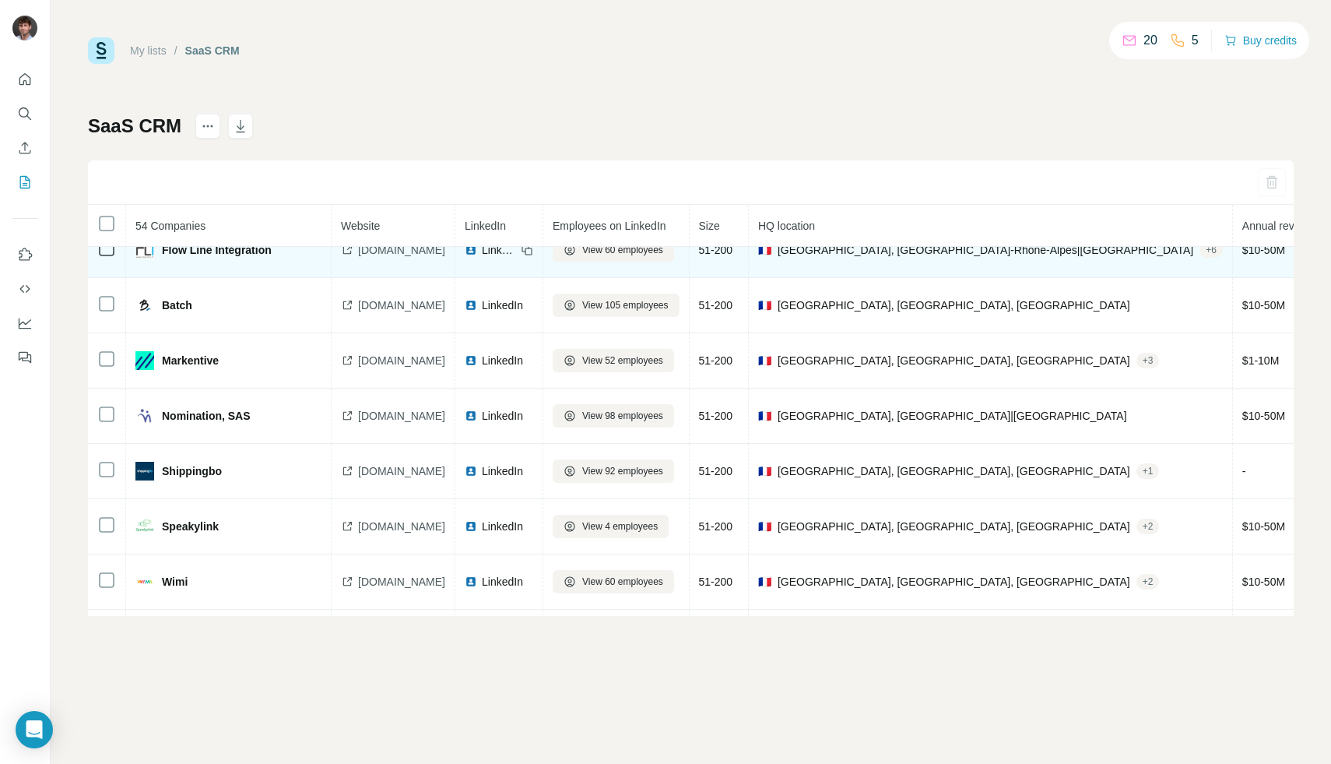
click at [515, 256] on span "LinkedIn" at bounding box center [499, 250] width 34 height 16
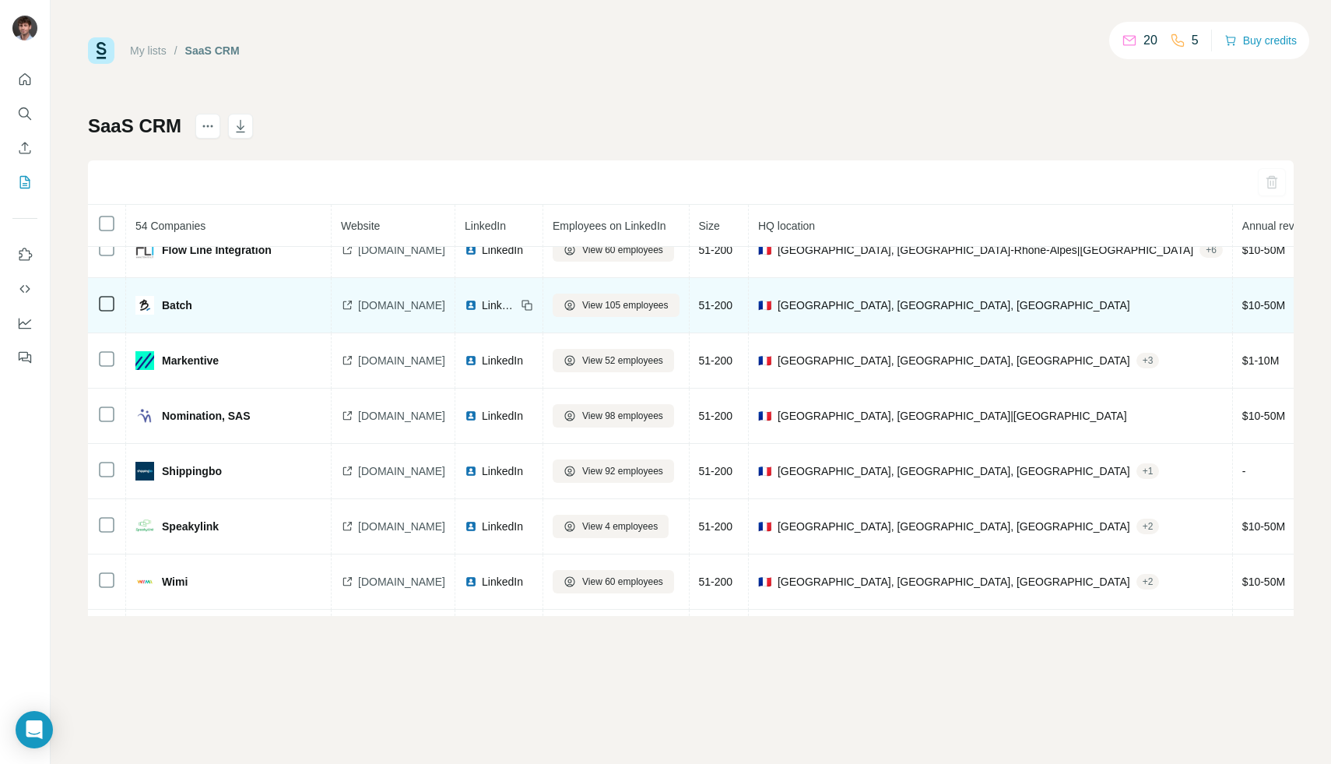
click at [506, 298] on div "LinkedIn" at bounding box center [490, 305] width 51 height 16
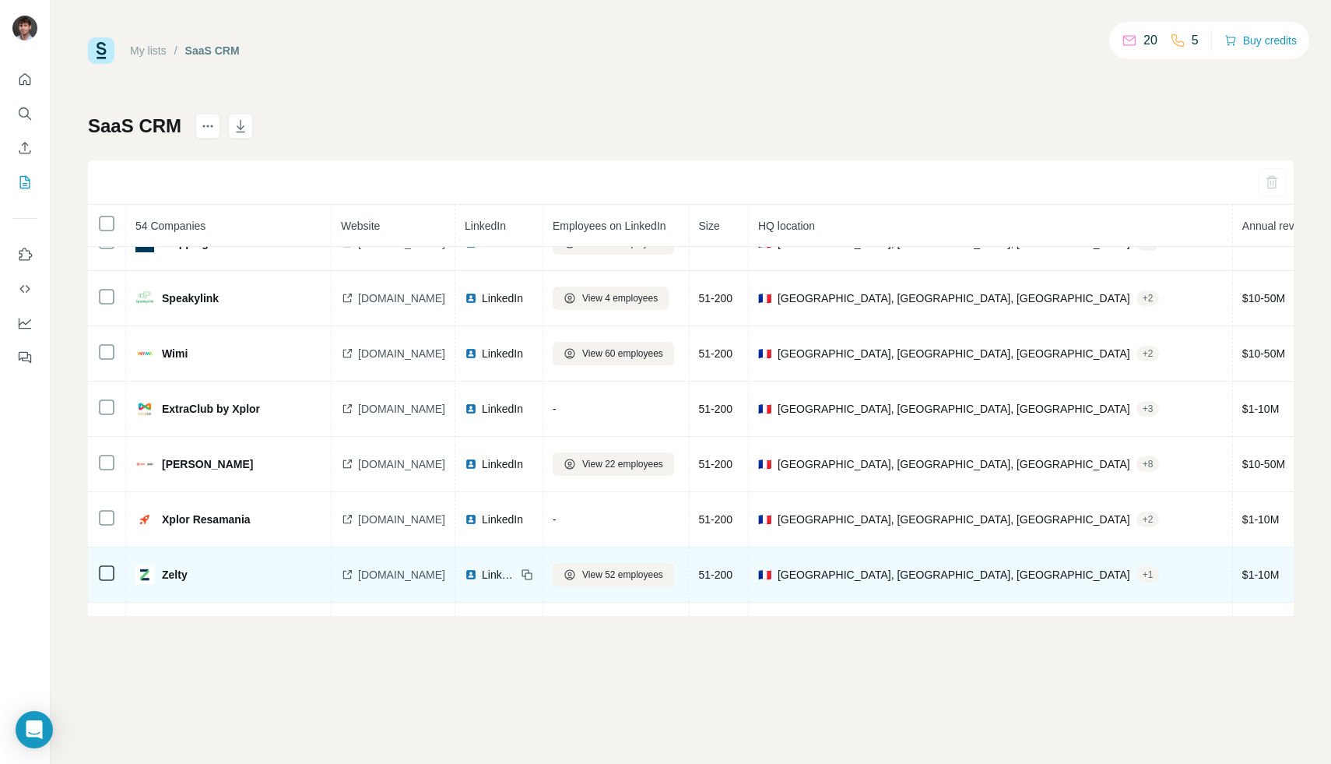
scroll to position [2624, 0]
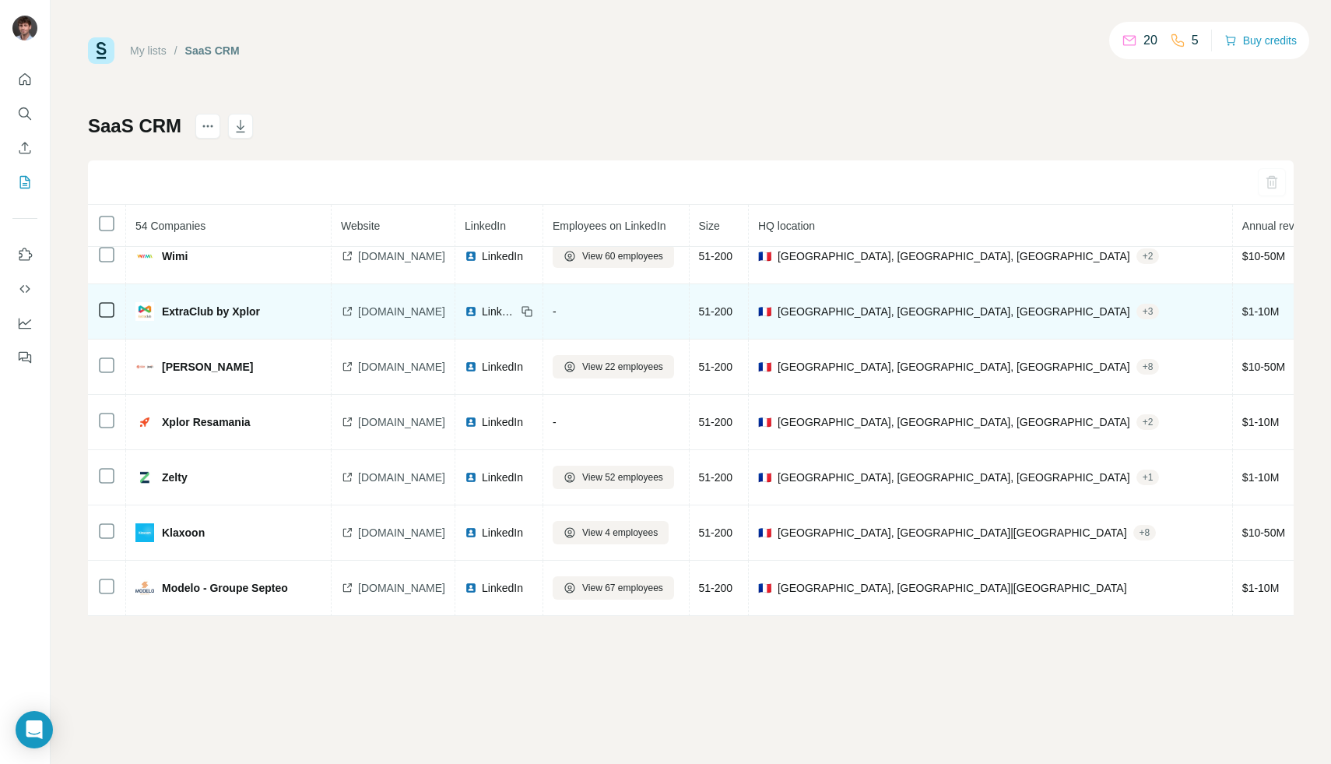
click at [516, 304] on span "LinkedIn" at bounding box center [499, 312] width 34 height 16
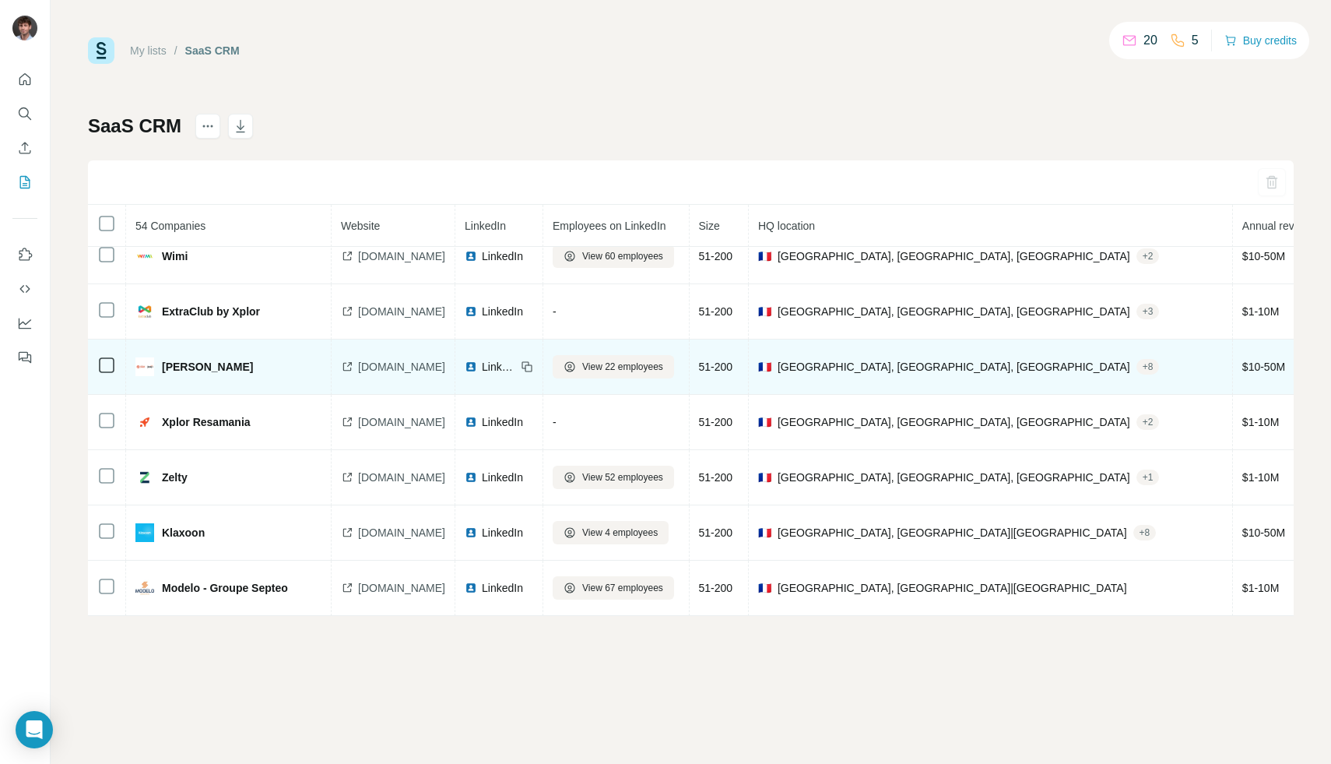
click at [516, 359] on span "LinkedIn" at bounding box center [499, 367] width 34 height 16
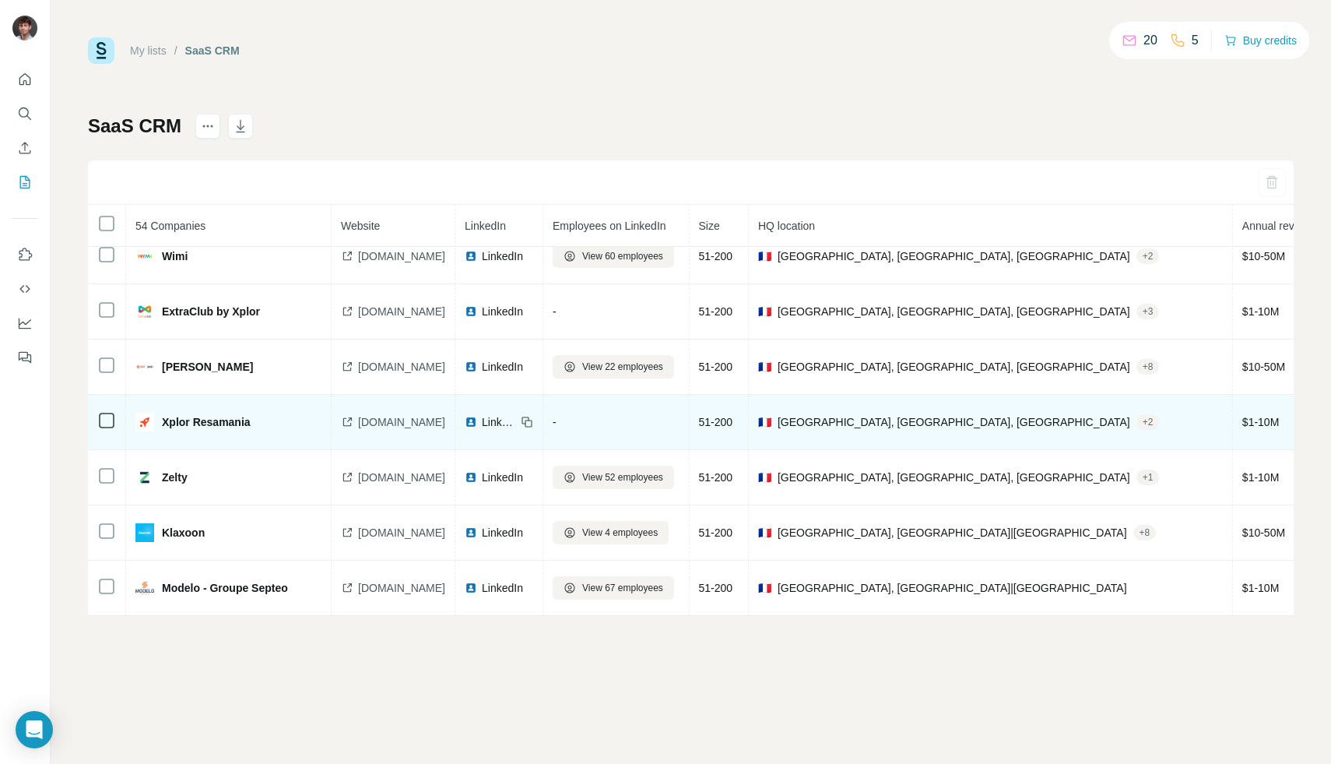
click at [513, 414] on div "LinkedIn" at bounding box center [490, 422] width 51 height 16
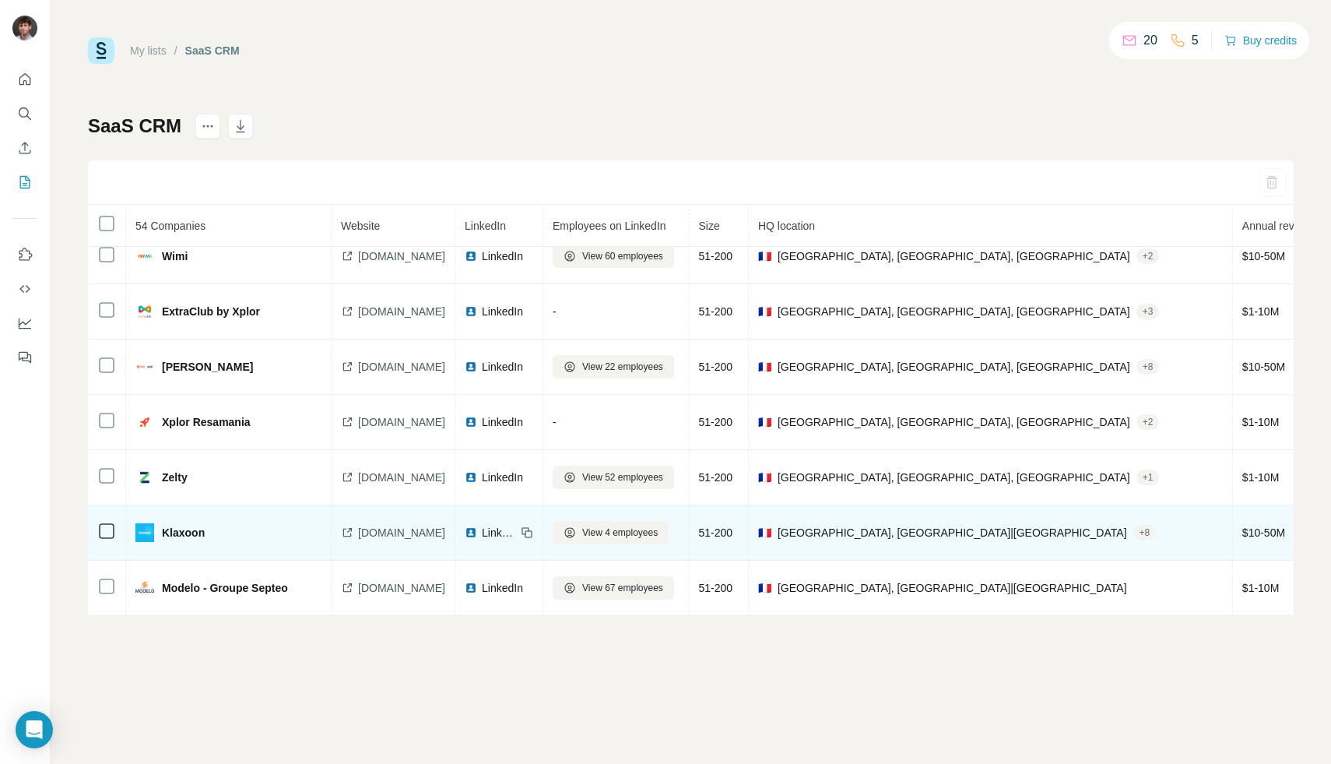
click at [516, 525] on span "LinkedIn" at bounding box center [499, 533] width 34 height 16
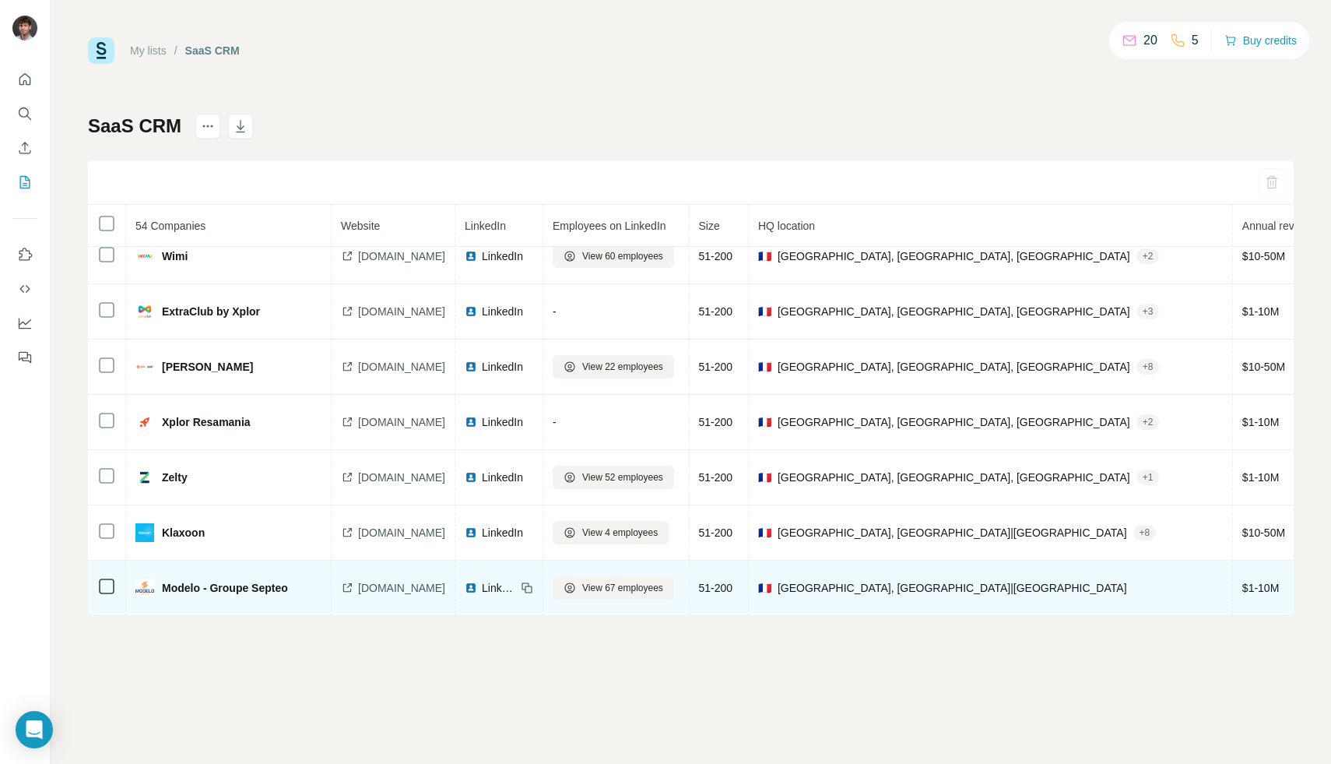
click at [543, 590] on td "LinkedIn" at bounding box center [499, 587] width 88 height 55
click at [500, 571] on td "LinkedIn" at bounding box center [499, 587] width 88 height 55
click at [477, 581] on img at bounding box center [471, 587] width 12 height 12
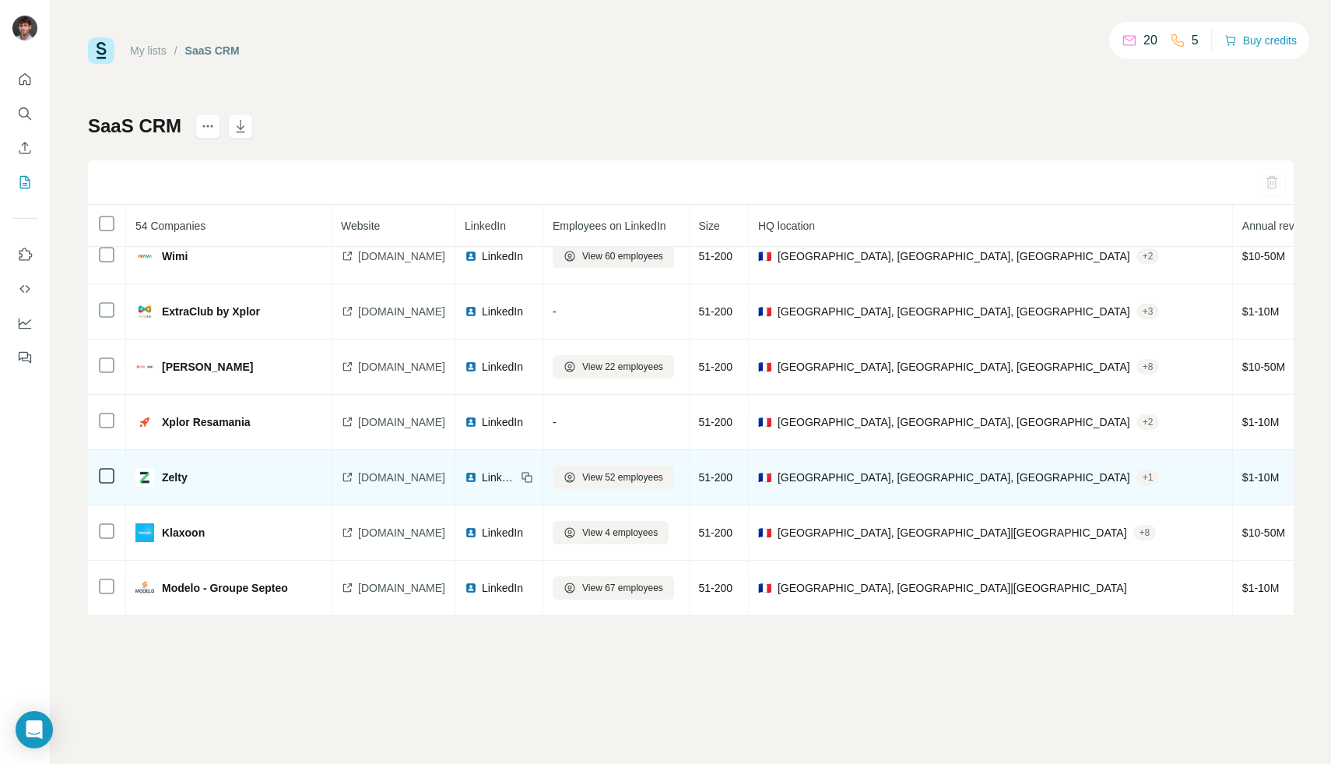
click at [516, 469] on span "LinkedIn" at bounding box center [499, 477] width 34 height 16
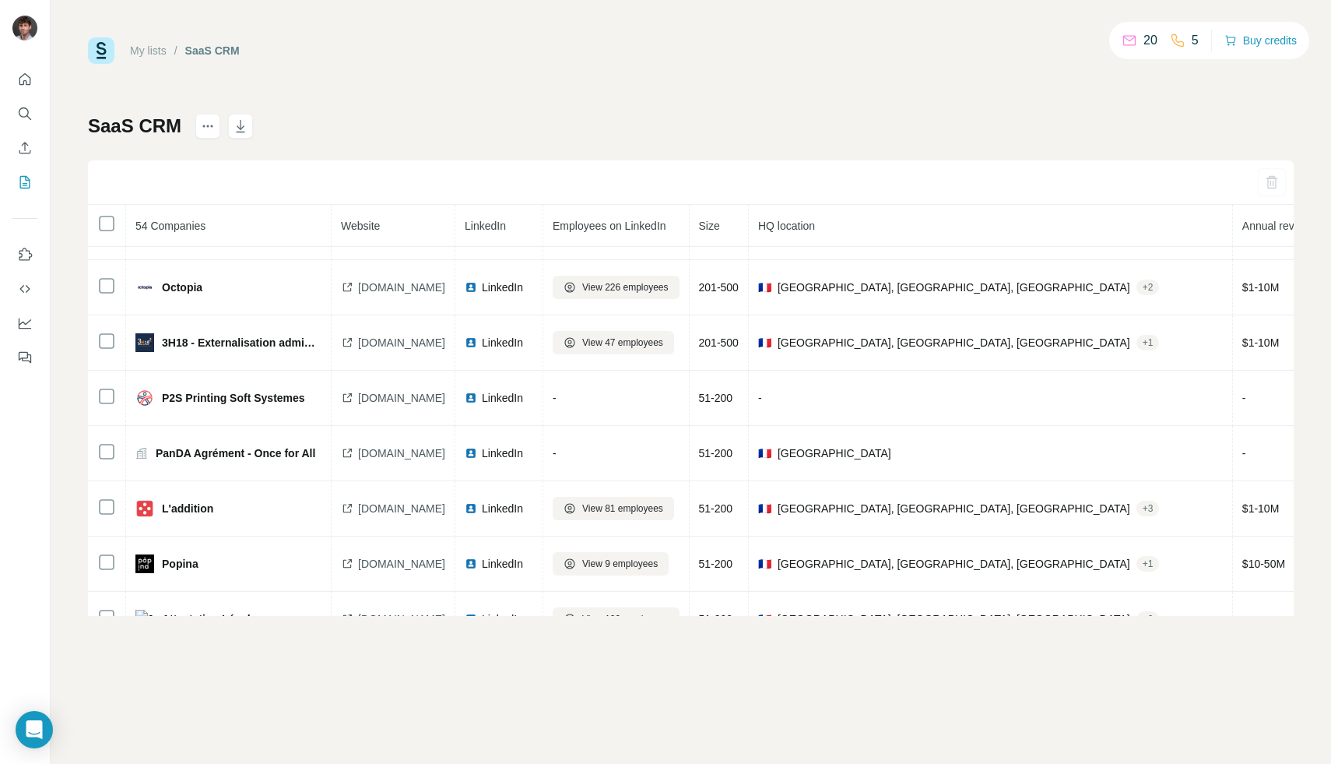
scroll to position [0, 0]
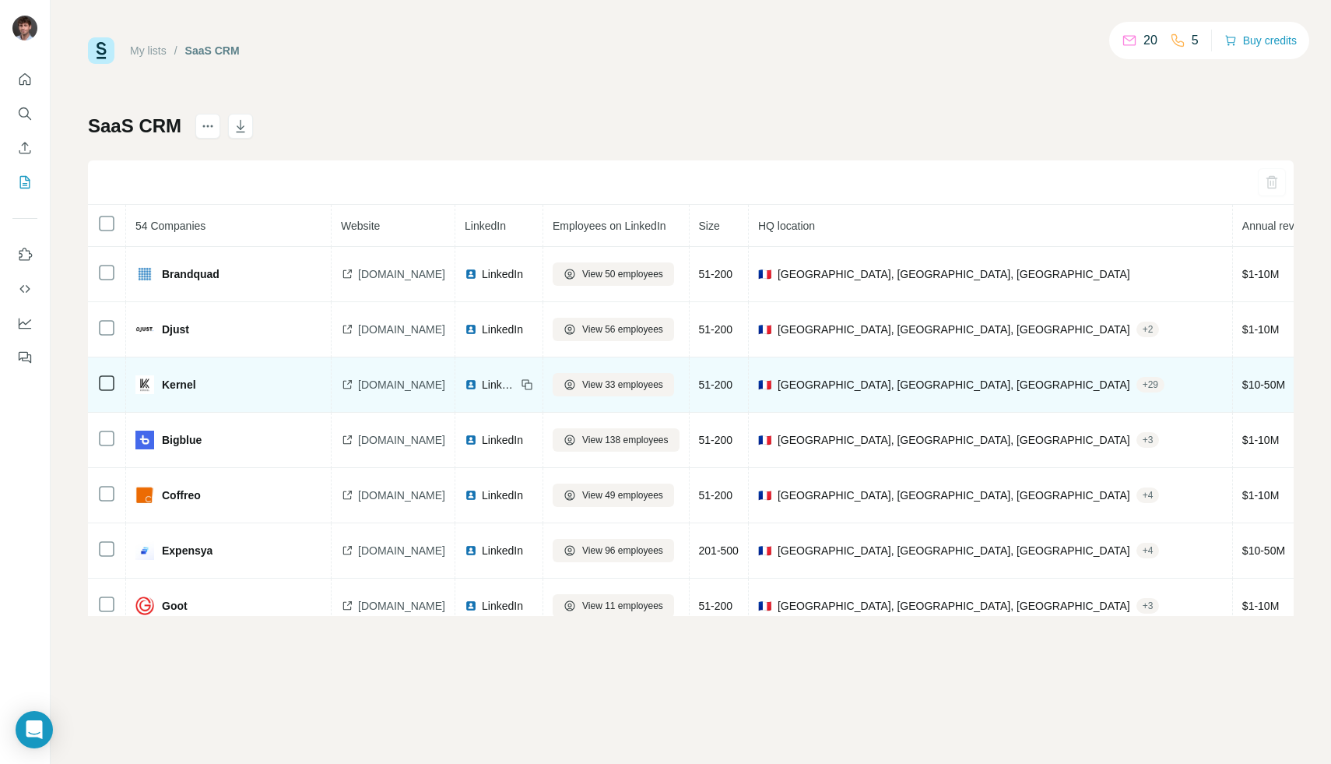
click at [516, 388] on span "LinkedIn" at bounding box center [499, 385] width 34 height 16
